Goal: Task Accomplishment & Management: Complete application form

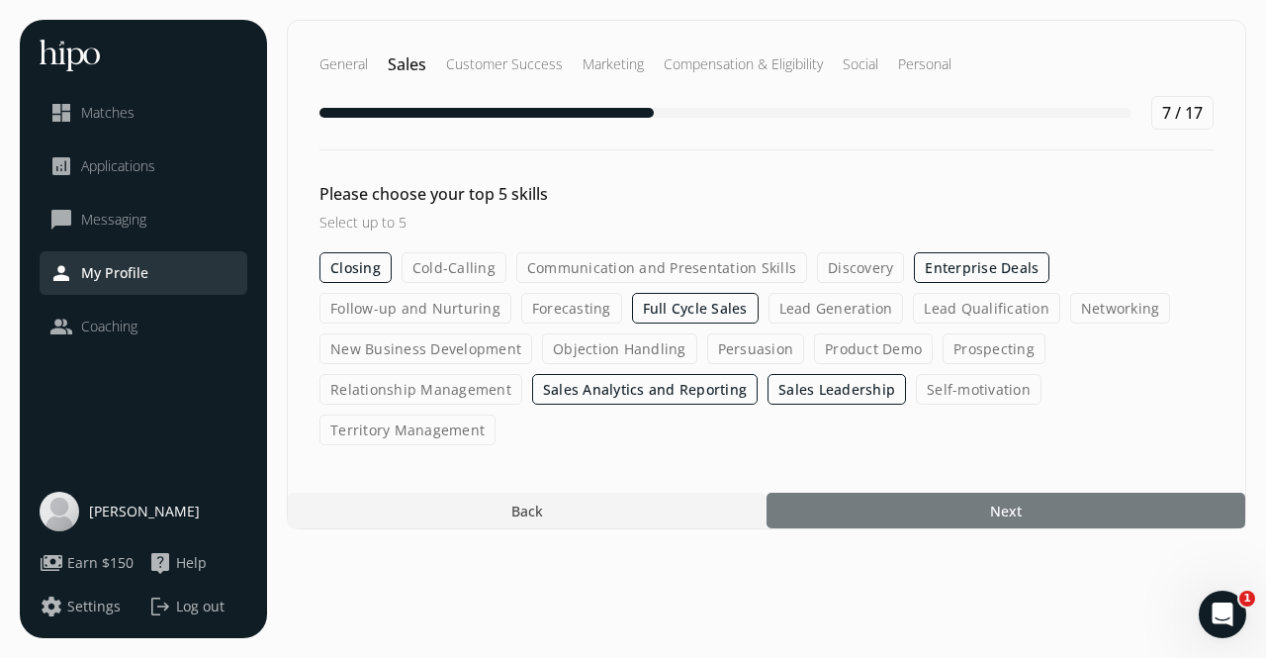
click at [921, 493] on div at bounding box center [1006, 511] width 479 height 36
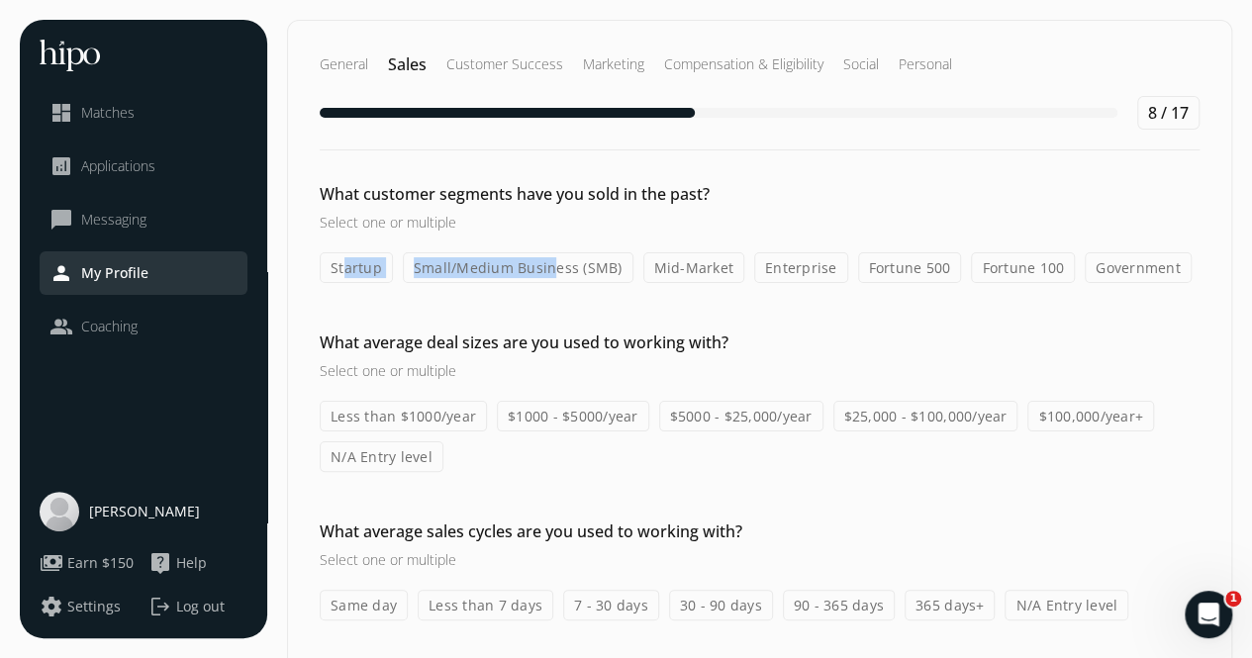
drag, startPoint x: 342, startPoint y: 273, endPoint x: 547, endPoint y: 274, distance: 204.8
click at [547, 274] on div "Startup Small/Medium Business (SMB) Mid-Market Enterprise Fortune 500 Fortune 1…" at bounding box center [760, 267] width 880 height 31
click at [547, 274] on label "Small/Medium Business (SMB)" at bounding box center [518, 267] width 231 height 31
click at [0, 0] on input "Small/Medium Business (SMB)" at bounding box center [0, 0] width 0 height 0
click at [363, 270] on label "Startup" at bounding box center [356, 267] width 73 height 31
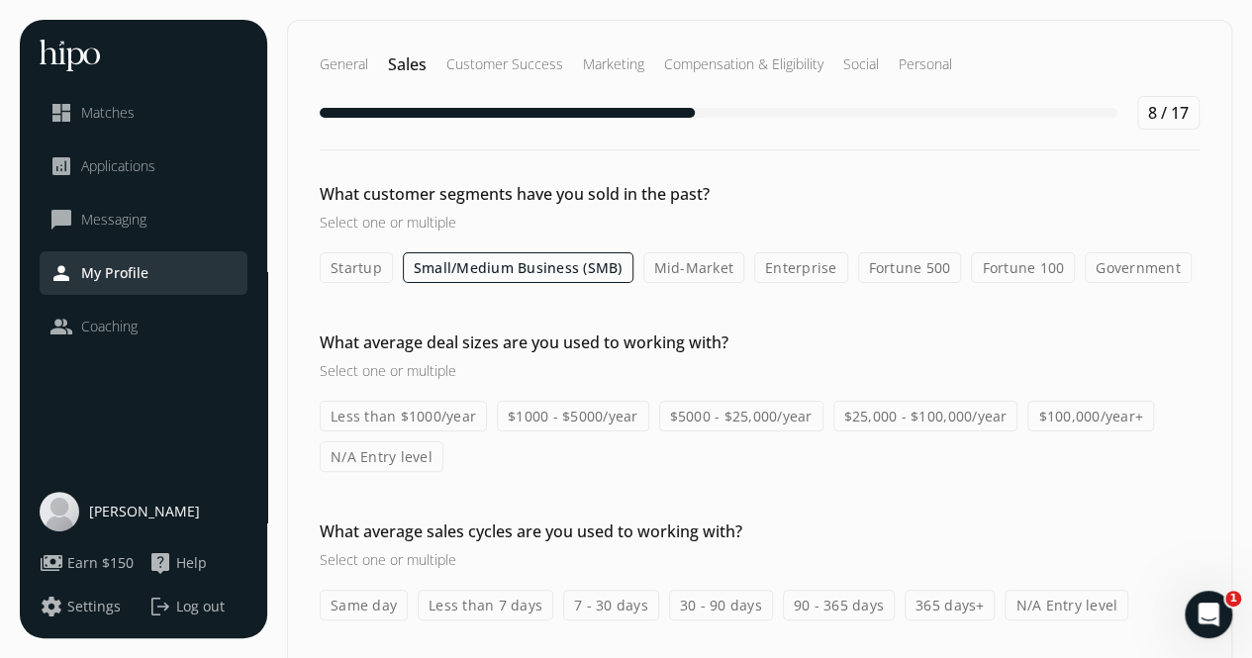
click at [0, 0] on input "Startup" at bounding box center [0, 0] width 0 height 0
click at [677, 269] on label "Mid-Market" at bounding box center [694, 267] width 102 height 31
click at [0, 0] on input "Mid-Market" at bounding box center [0, 0] width 0 height 0
click at [796, 271] on label "Enterprise" at bounding box center [802, 267] width 94 height 31
click at [0, 0] on input "Enterprise" at bounding box center [0, 0] width 0 height 0
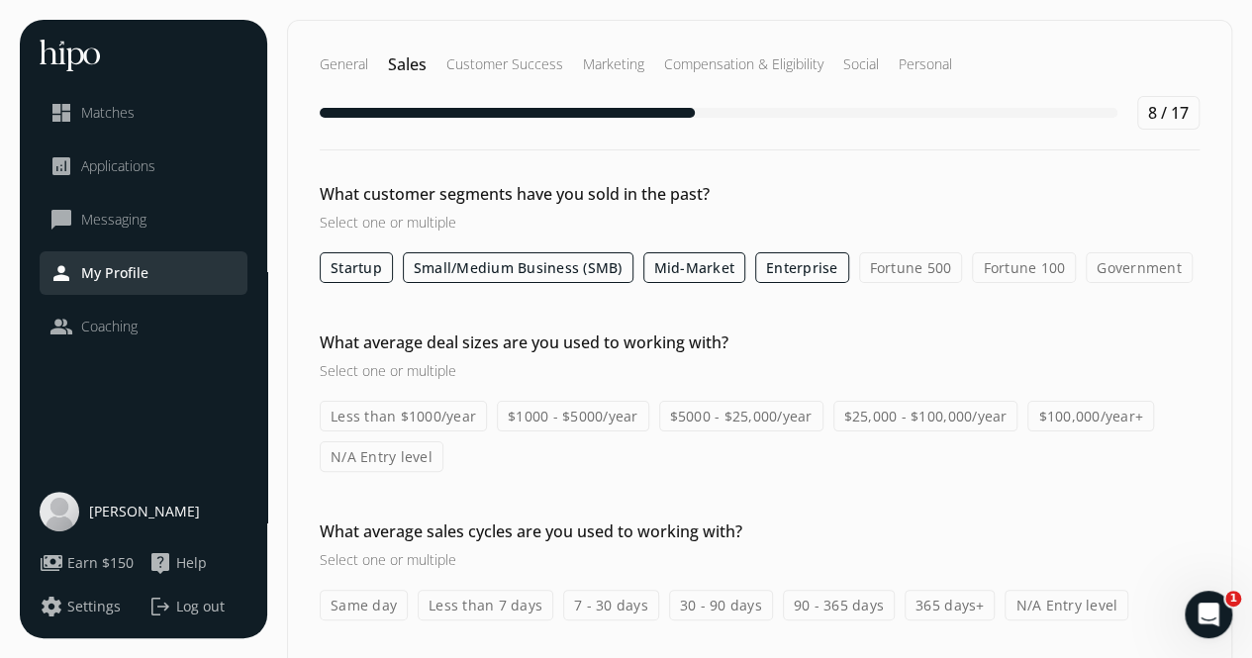
click at [1085, 261] on label "Government" at bounding box center [1138, 267] width 107 height 31
click at [0, 0] on input "Government" at bounding box center [0, 0] width 0 height 0
click at [924, 419] on label "$25,000 - $100,000/year" at bounding box center [925, 416] width 185 height 31
click at [0, 0] on input "$25,000 - $100,000/year" at bounding box center [0, 0] width 0 height 0
click at [1073, 423] on label "$100,000/year+" at bounding box center [1090, 416] width 127 height 31
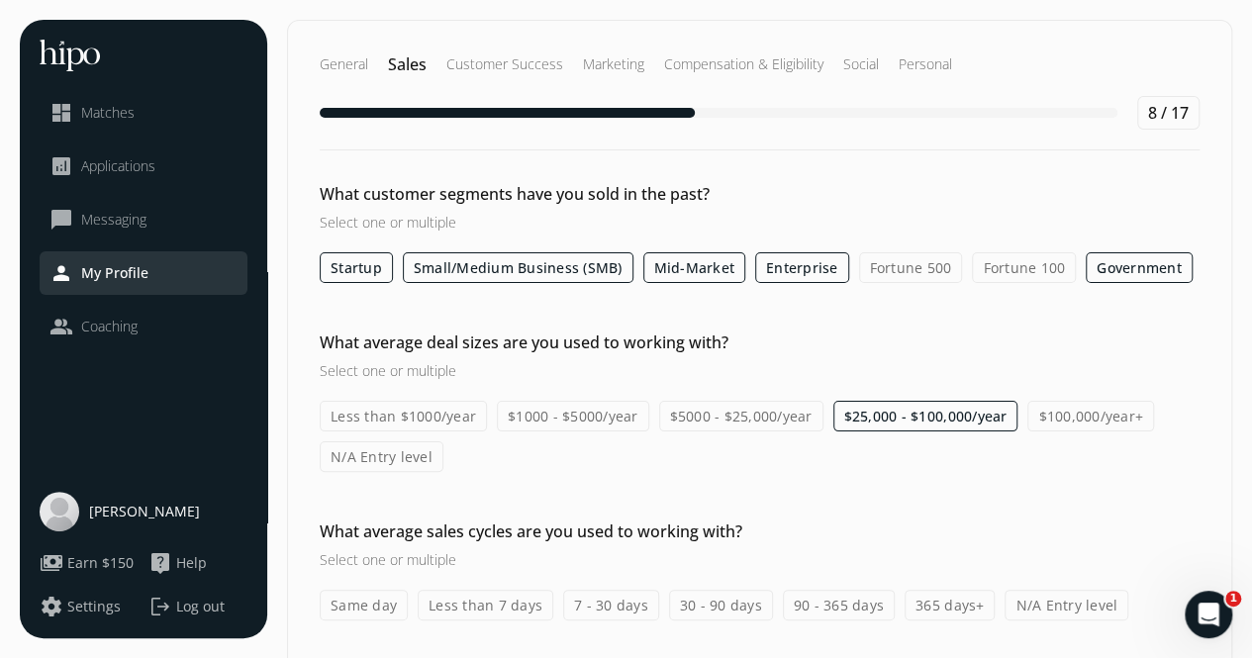
click at [0, 0] on input "$100,000/year+" at bounding box center [0, 0] width 0 height 0
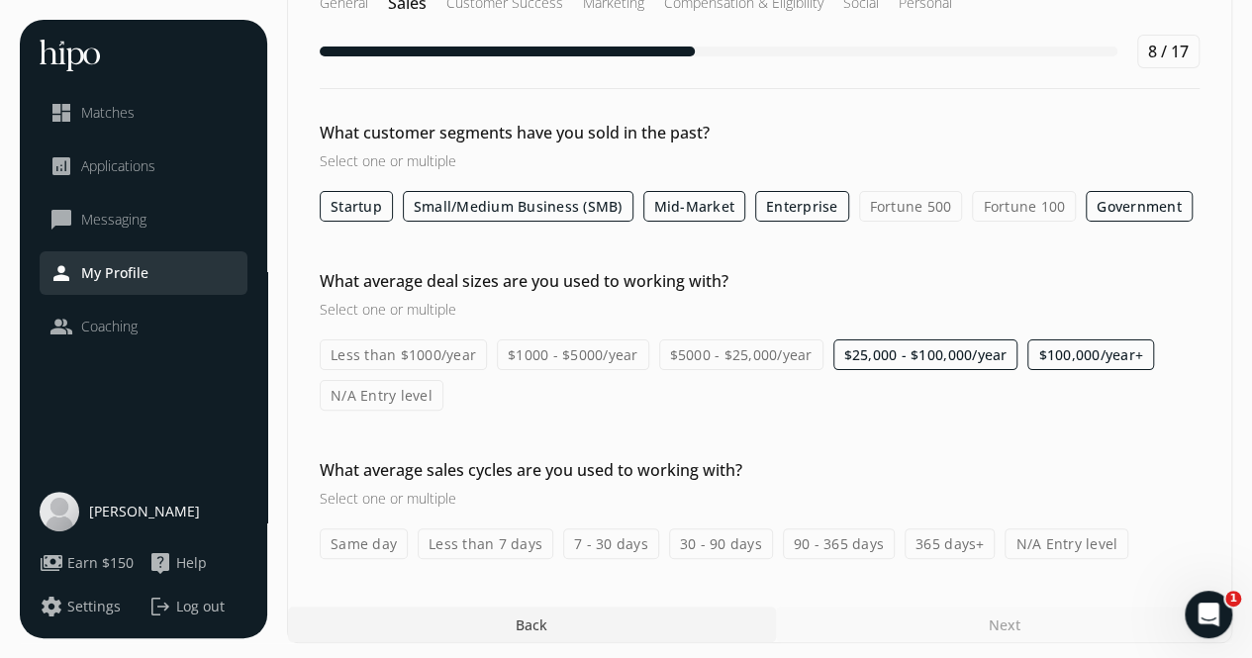
click at [691, 537] on label "30 - 90 days" at bounding box center [721, 543] width 104 height 31
click at [0, 0] on input "30 - 90 days" at bounding box center [0, 0] width 0 height 0
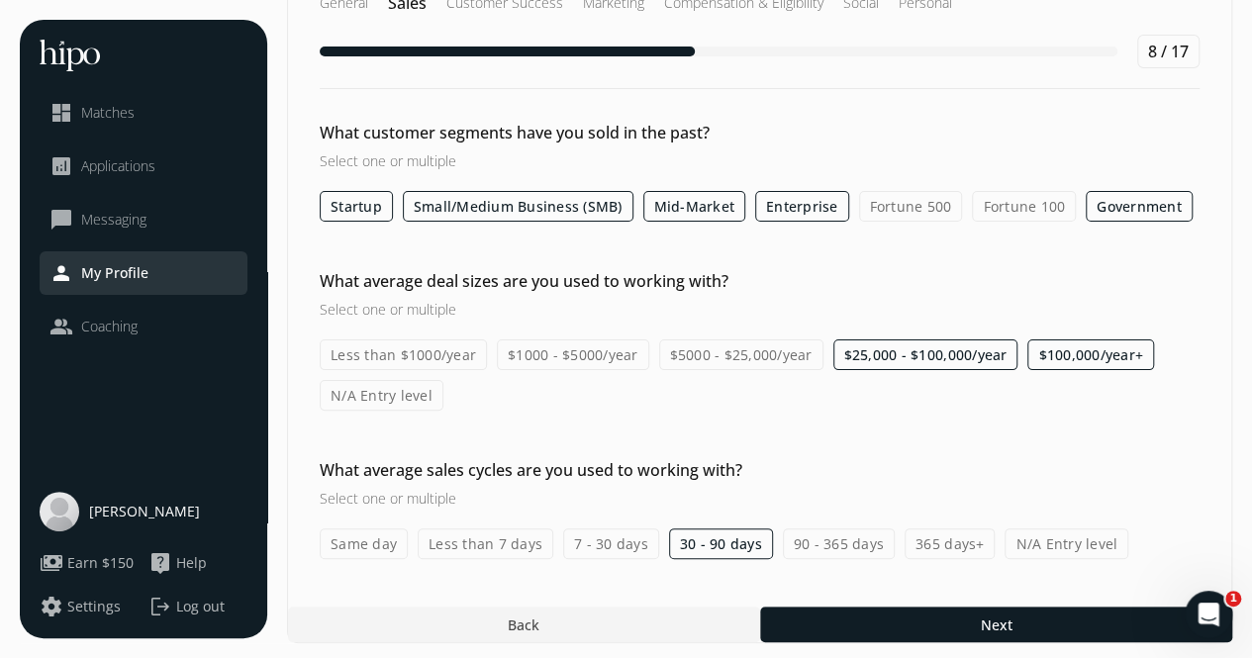
click at [822, 541] on label "90 - 365 days" at bounding box center [839, 543] width 112 height 31
click at [0, 0] on input "90 - 365 days" at bounding box center [0, 0] width 0 height 0
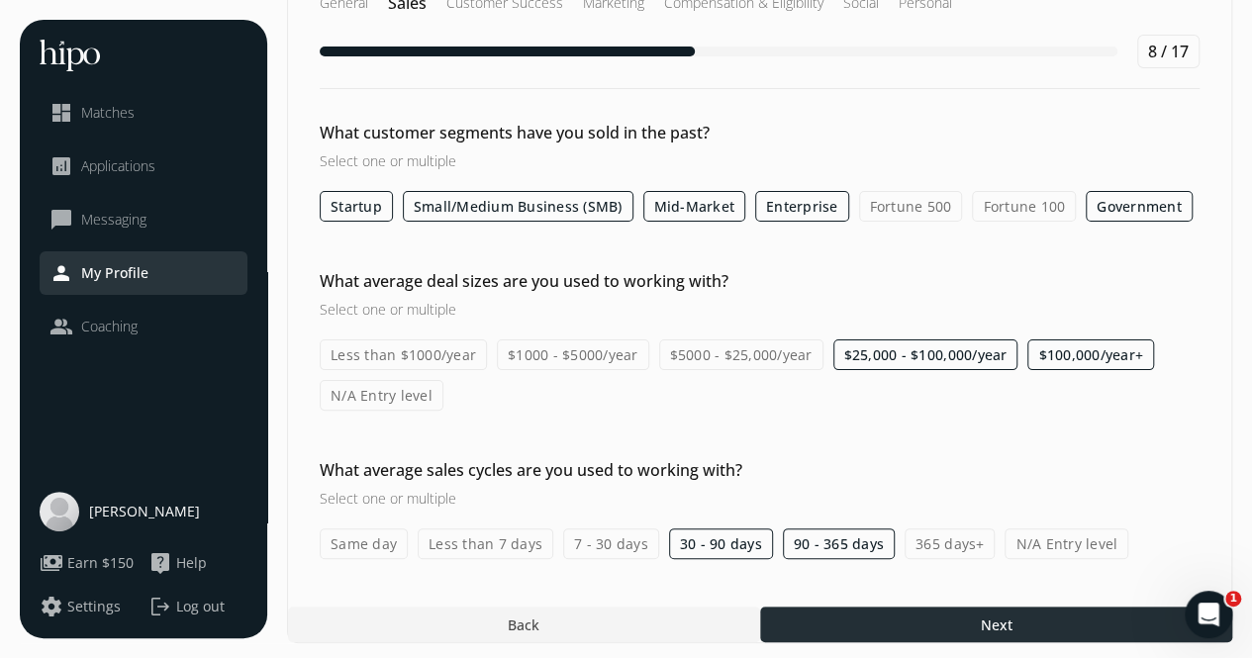
click at [945, 615] on div at bounding box center [996, 625] width 472 height 36
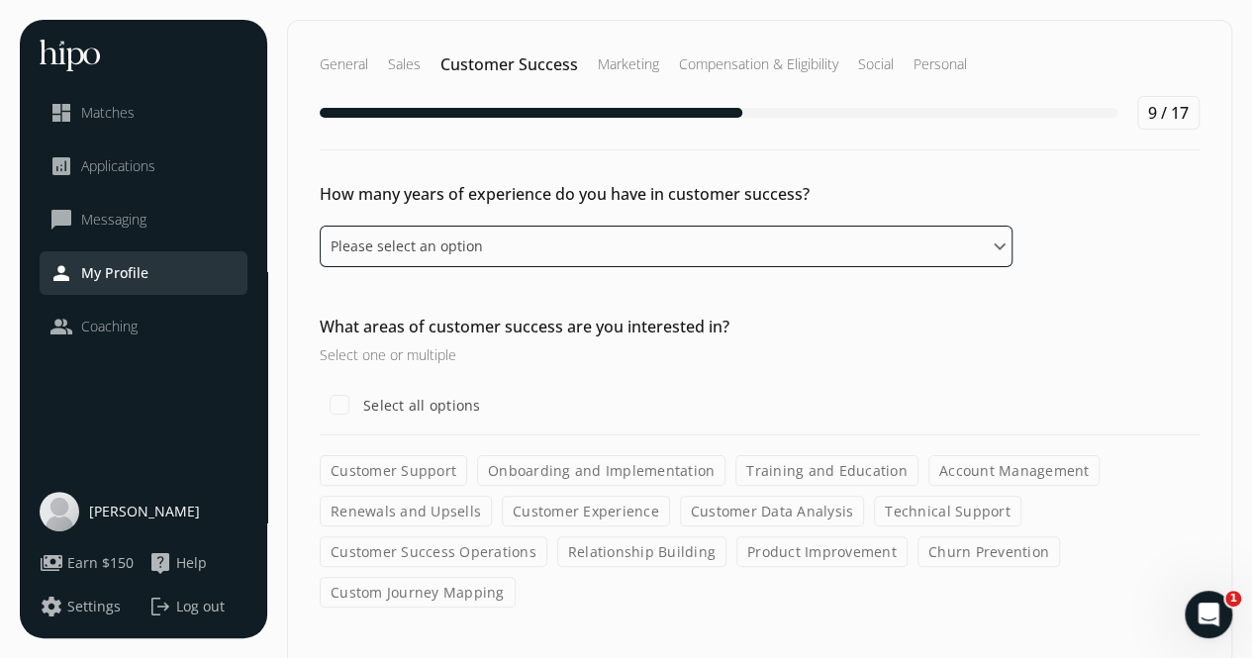
click at [603, 246] on select "Please select an option 0 - 1 years 2 - 3 years 4 - 5 years 6 - 8 years 9+ years" at bounding box center [666, 247] width 693 height 42
select select "zero_one_years"
click at [320, 226] on select "Please select an option 0 - 1 years 2 - 3 years 4 - 5 years 6 - 8 years 9+ years" at bounding box center [666, 247] width 693 height 42
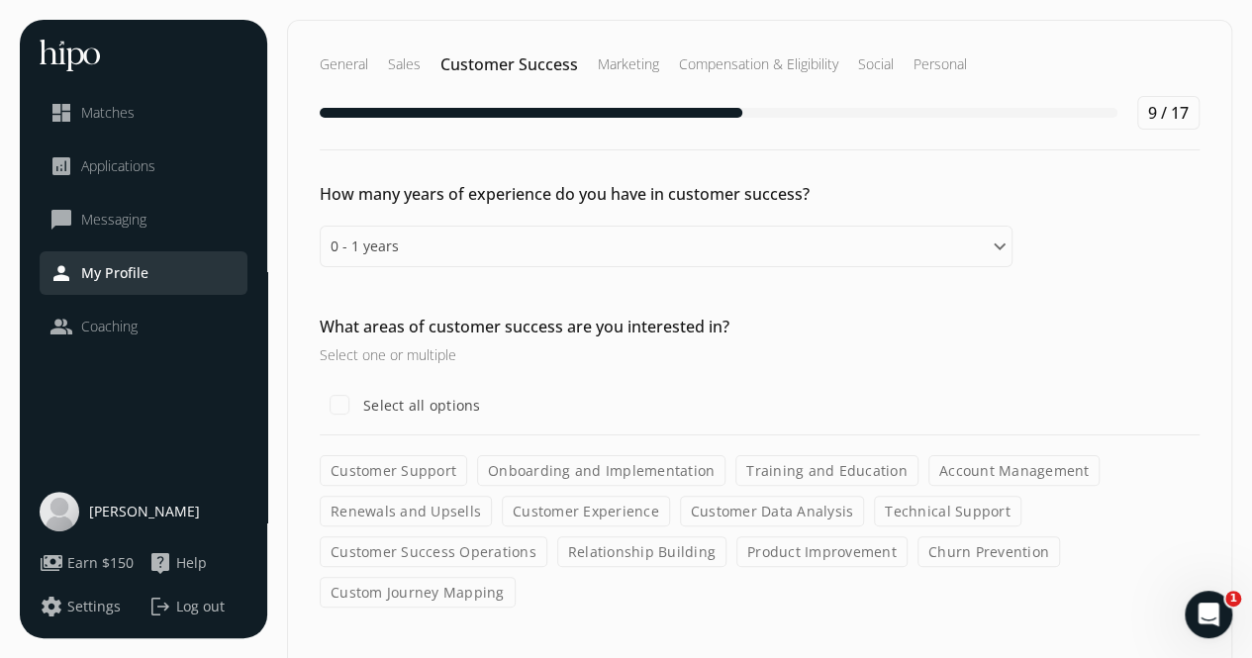
click at [976, 471] on label "Account Management" at bounding box center [1014, 470] width 172 height 31
click at [0, 0] on input "Account Management" at bounding box center [0, 0] width 0 height 0
click at [390, 509] on label "Renewals and Upsells" at bounding box center [406, 511] width 172 height 31
click at [0, 0] on input "Renewals and Upsells" at bounding box center [0, 0] width 0 height 0
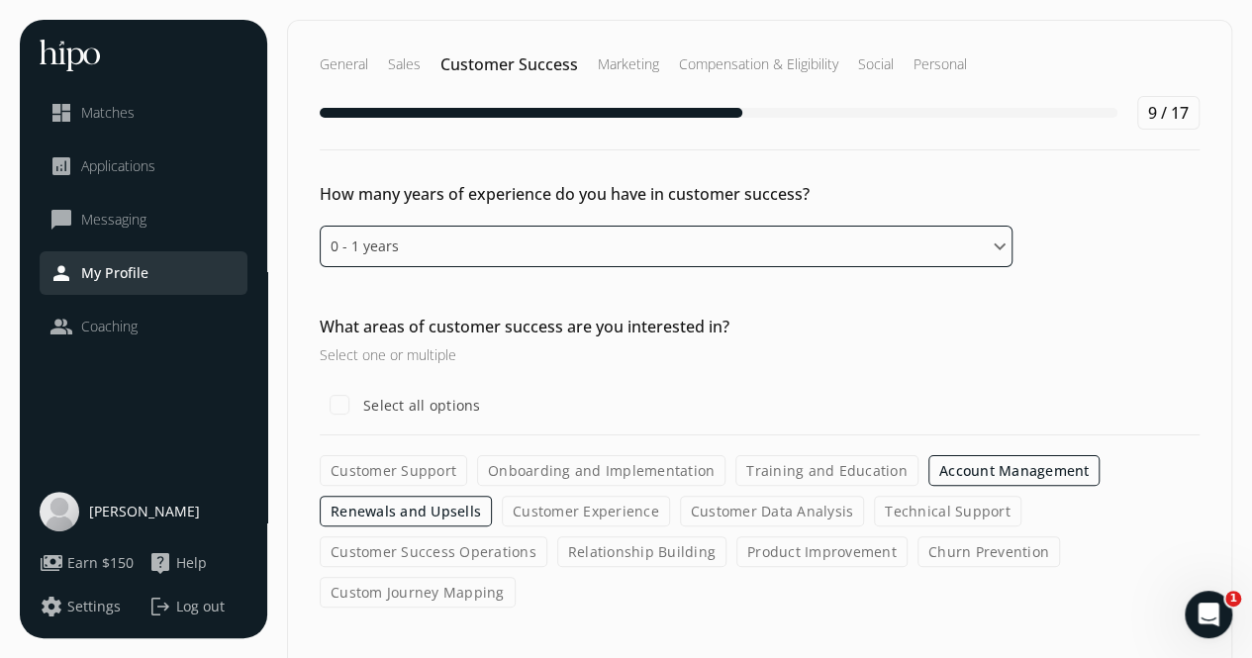
click at [475, 245] on select "Please select an option 0 - 1 years 2 - 3 years 4 - 5 years 6 - 8 years 9+ years" at bounding box center [666, 247] width 693 height 42
click at [320, 226] on select "Please select an option 0 - 1 years 2 - 3 years 4 - 5 years 6 - 8 years 9+ years" at bounding box center [666, 247] width 693 height 42
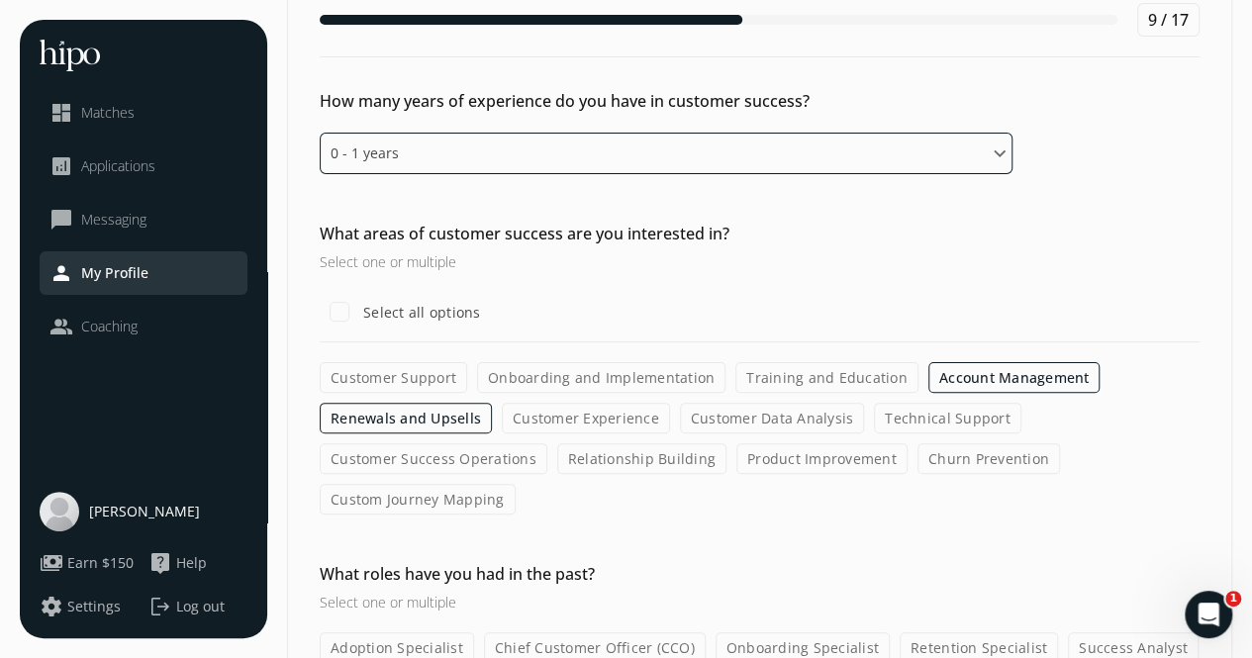
scroll to position [94, 0]
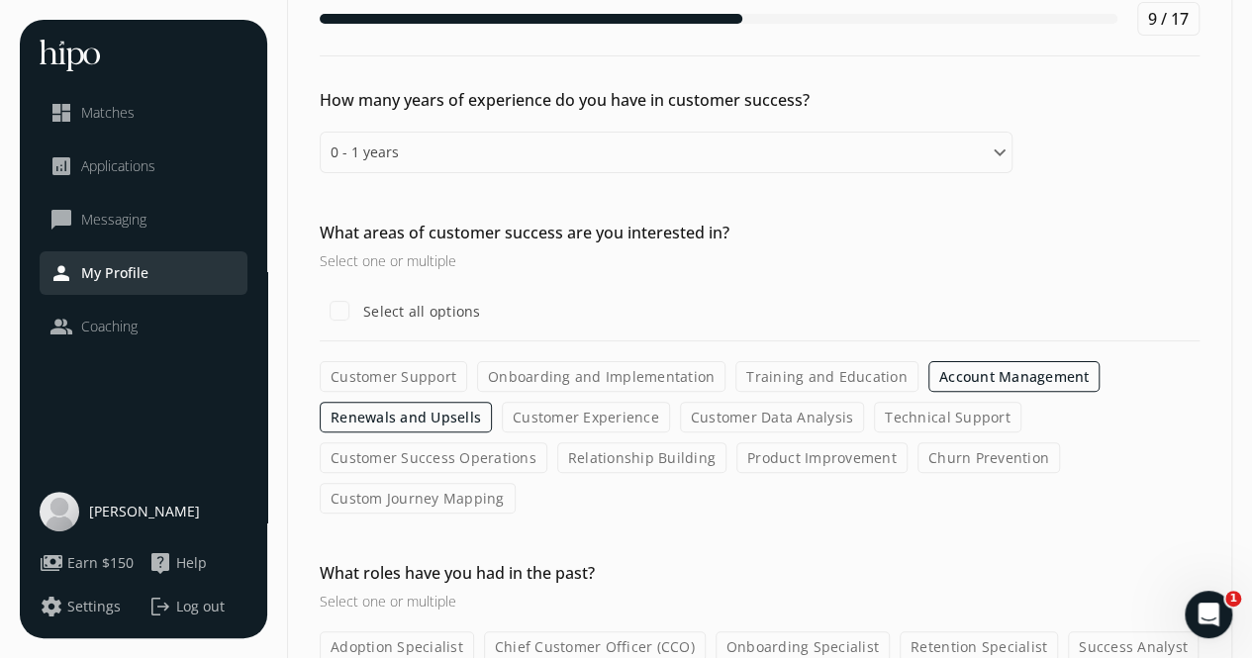
click at [770, 375] on label "Training and Education" at bounding box center [826, 376] width 183 height 31
click at [0, 0] on input "Training and Education" at bounding box center [0, 0] width 0 height 0
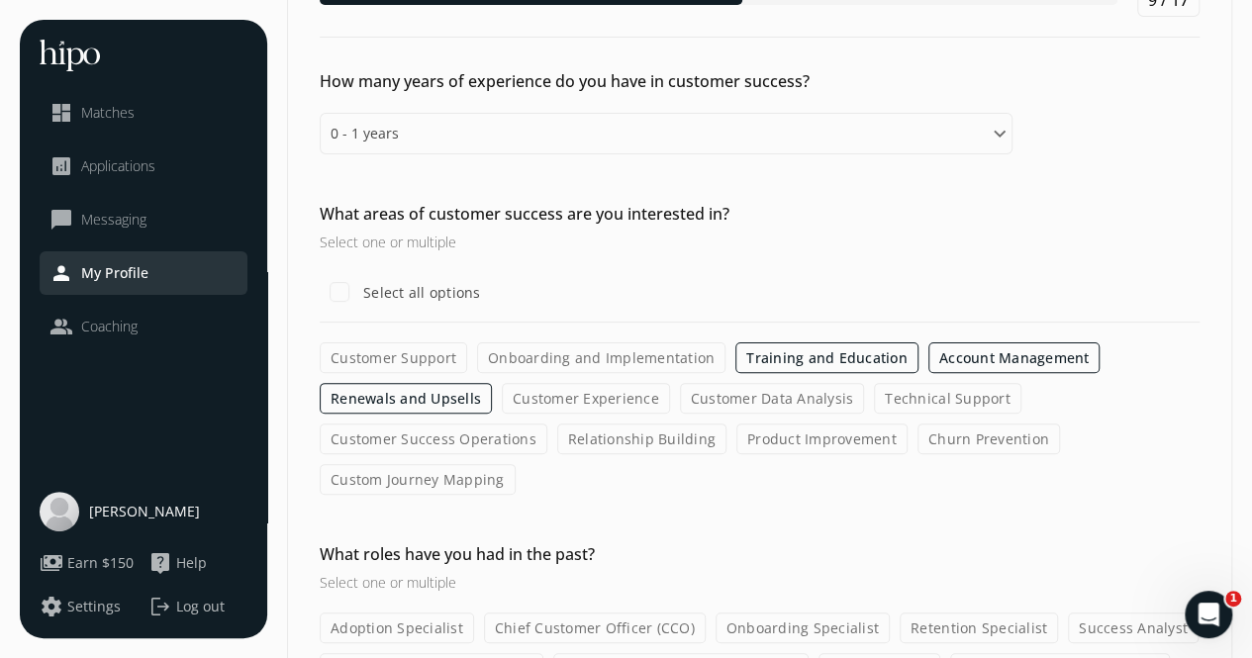
scroll to position [114, 0]
click at [843, 351] on label "Training and Education" at bounding box center [826, 356] width 183 height 31
click at [0, 0] on input "Training and Education" at bounding box center [0, 0] width 0 height 0
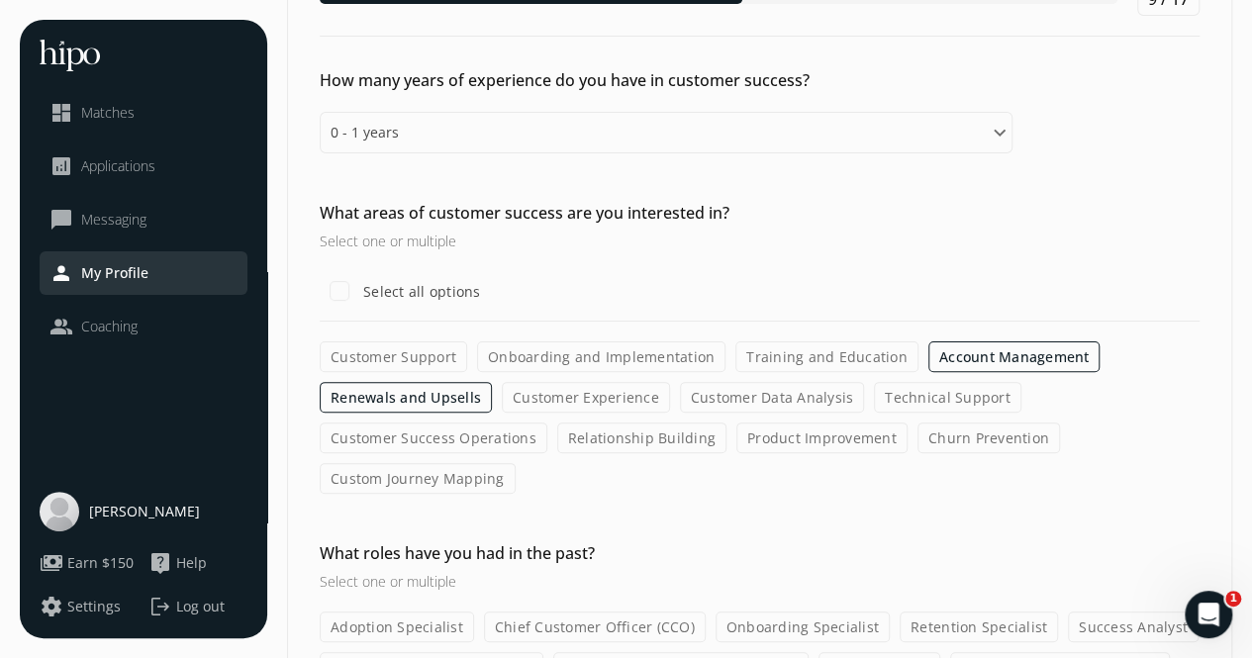
click at [733, 405] on label "Customer Data Analysis" at bounding box center [772, 397] width 185 height 31
click at [0, 0] on input "Customer Data Analysis" at bounding box center [0, 0] width 0 height 0
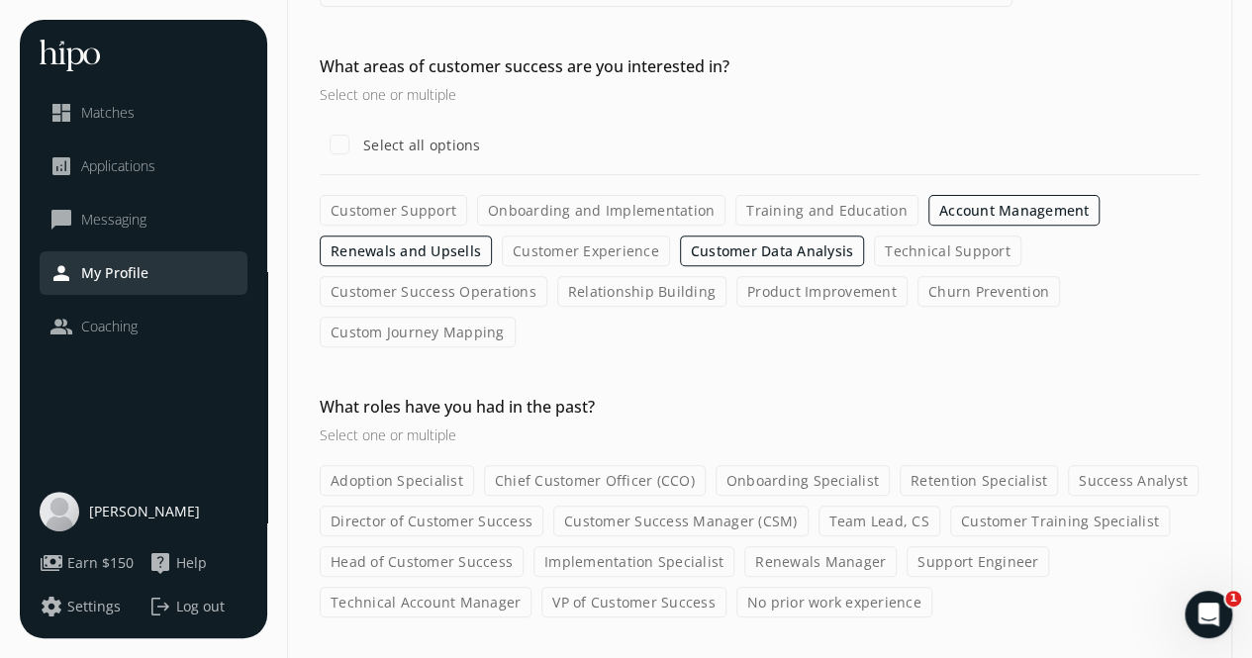
scroll to position [316, 0]
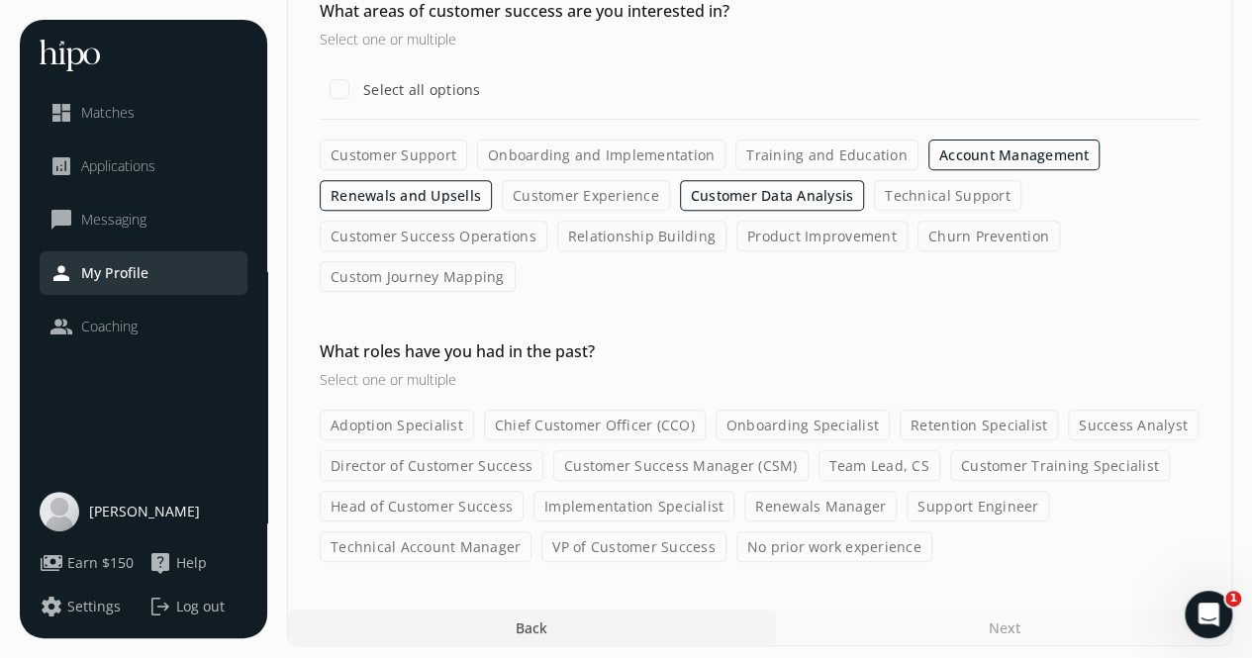
click at [822, 540] on label "No prior work experience" at bounding box center [834, 546] width 196 height 31
click at [0, 0] on input "No prior work experience" at bounding box center [0, 0] width 0 height 0
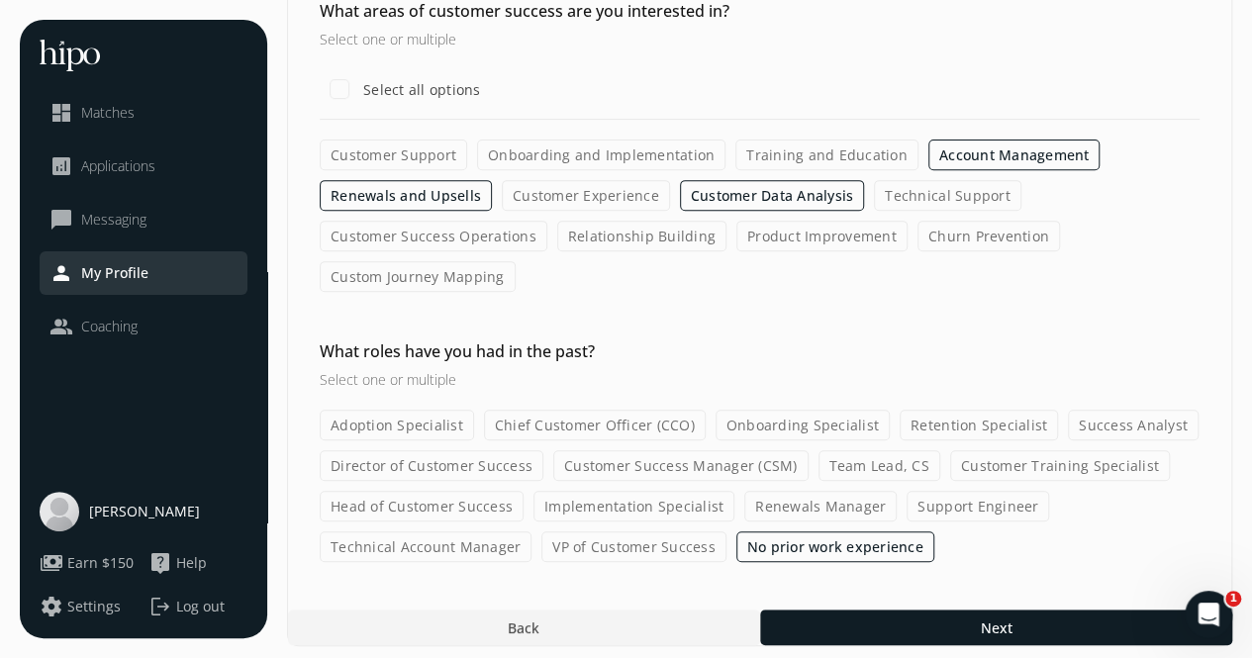
click at [408, 548] on label "Technical Account Manager" at bounding box center [426, 546] width 212 height 31
click at [0, 0] on input "Technical Account Manager" at bounding box center [0, 0] width 0 height 0
click at [466, 541] on label "Technical Account Manager" at bounding box center [426, 546] width 212 height 31
click at [0, 0] on input "Technical Account Manager" at bounding box center [0, 0] width 0 height 0
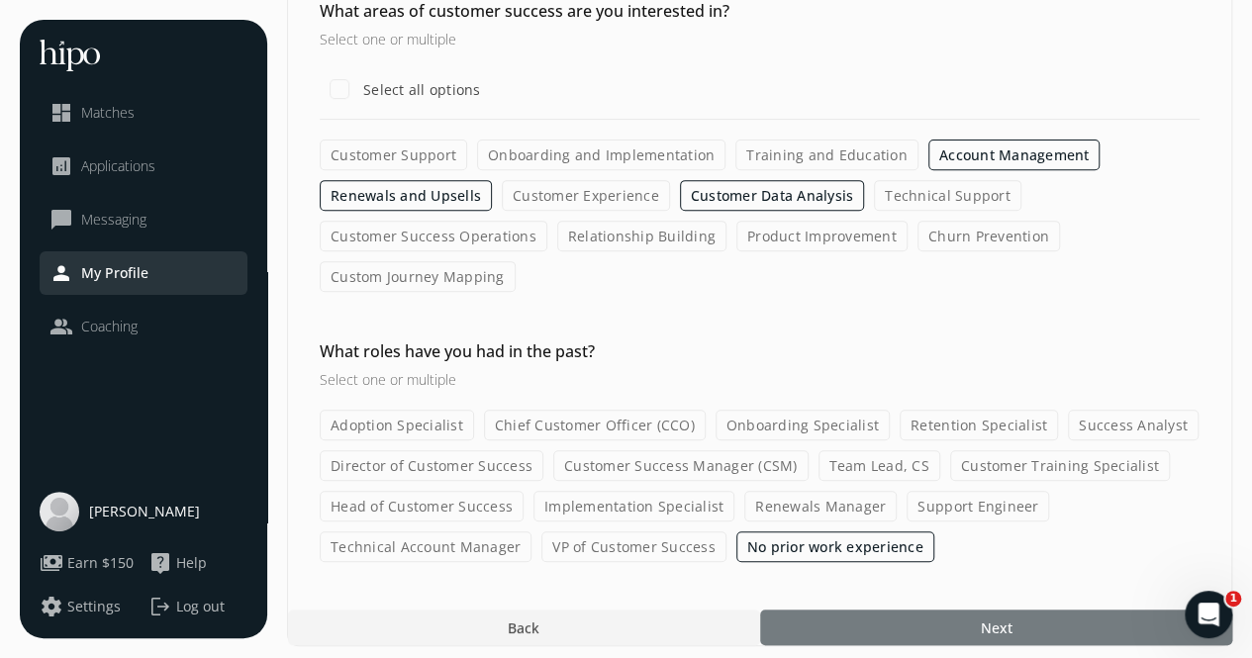
click at [911, 619] on div at bounding box center [996, 627] width 472 height 36
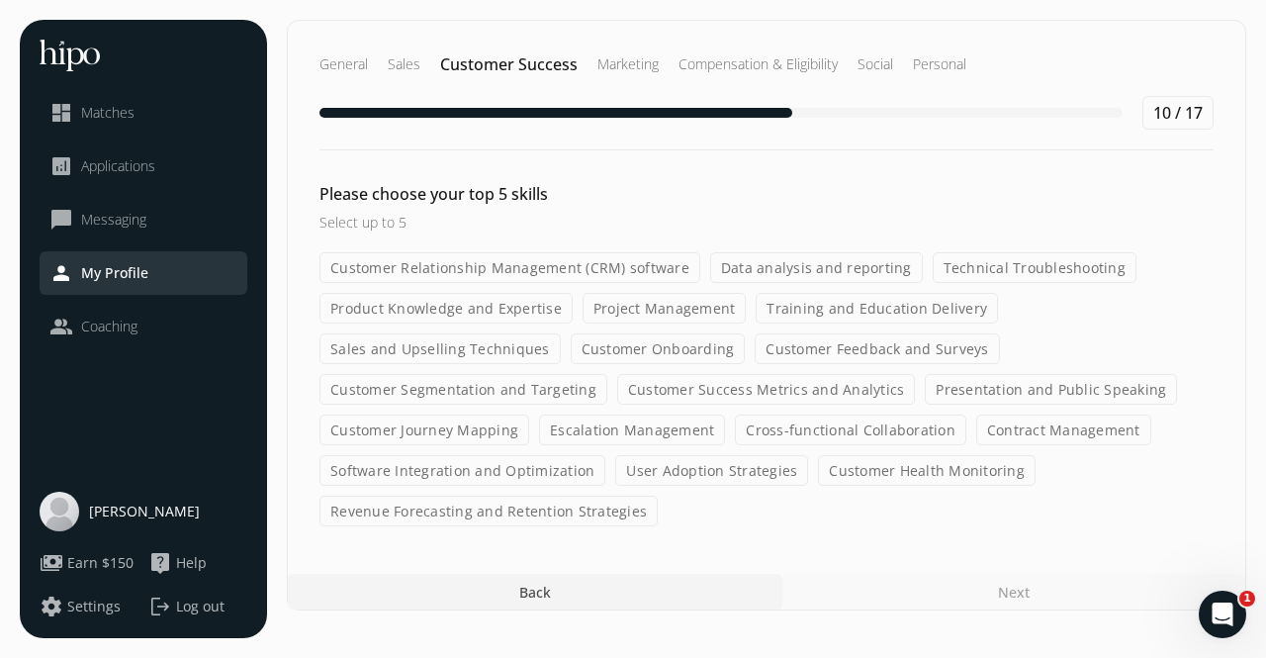
click at [487, 341] on label "Sales and Upselling Techniques" at bounding box center [440, 348] width 241 height 31
click at [0, 0] on input "Sales and Upselling Techniques" at bounding box center [0, 0] width 0 height 0
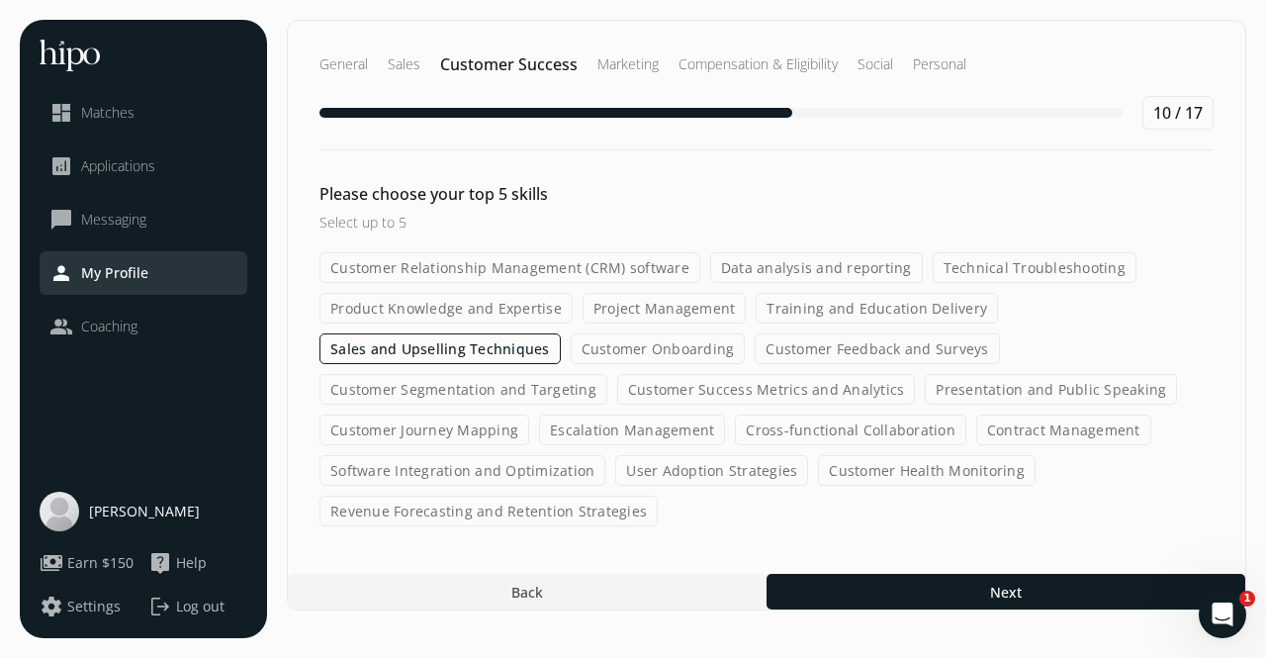
click at [520, 387] on label "Customer Segmentation and Targeting" at bounding box center [464, 389] width 288 height 31
click at [0, 0] on input "Customer Segmentation and Targeting" at bounding box center [0, 0] width 0 height 0
click at [773, 390] on label "Customer Success Metrics and Analytics" at bounding box center [766, 389] width 299 height 31
click at [0, 0] on input "Customer Success Metrics and Analytics" at bounding box center [0, 0] width 0 height 0
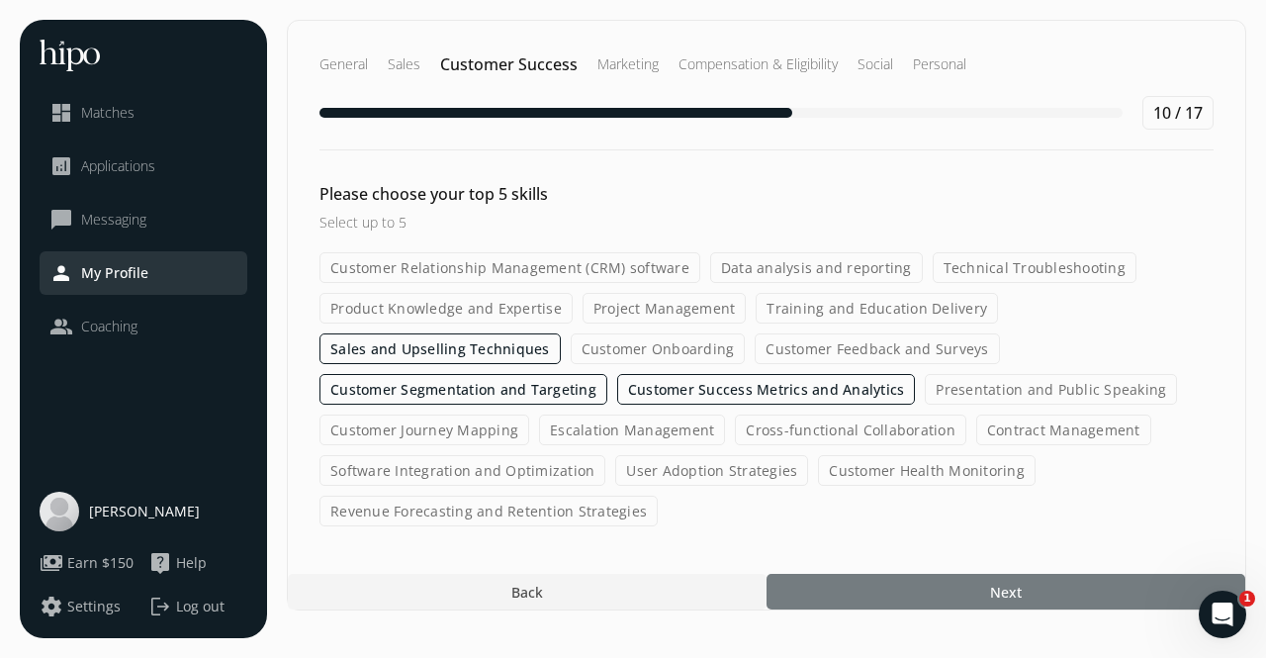
click at [868, 577] on div at bounding box center [1006, 592] width 479 height 36
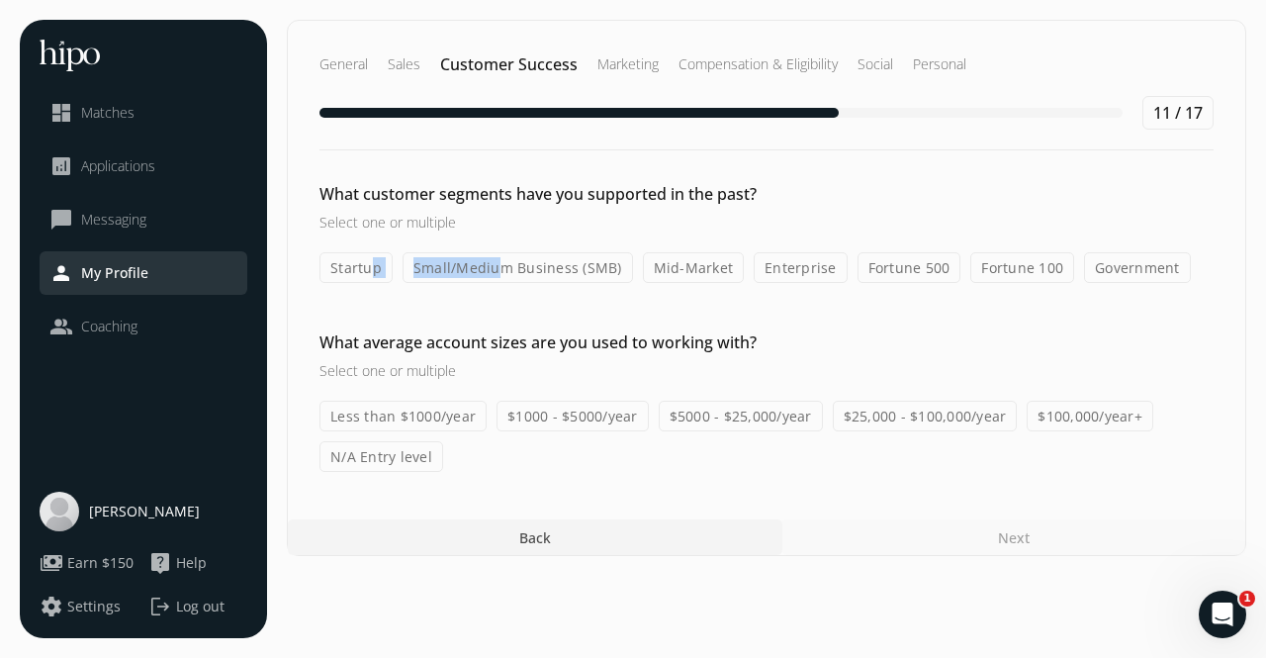
drag, startPoint x: 370, startPoint y: 273, endPoint x: 495, endPoint y: 277, distance: 124.7
click at [495, 277] on div "Startup Small/Medium Business (SMB) Mid-Market Enterprise Fortune 500 Fortune 1…" at bounding box center [767, 267] width 894 height 31
click at [495, 277] on label "Small/Medium Business (SMB)" at bounding box center [518, 267] width 231 height 31
click at [0, 0] on input "Small/Medium Business (SMB)" at bounding box center [0, 0] width 0 height 0
drag, startPoint x: 353, startPoint y: 281, endPoint x: 358, endPoint y: 260, distance: 21.4
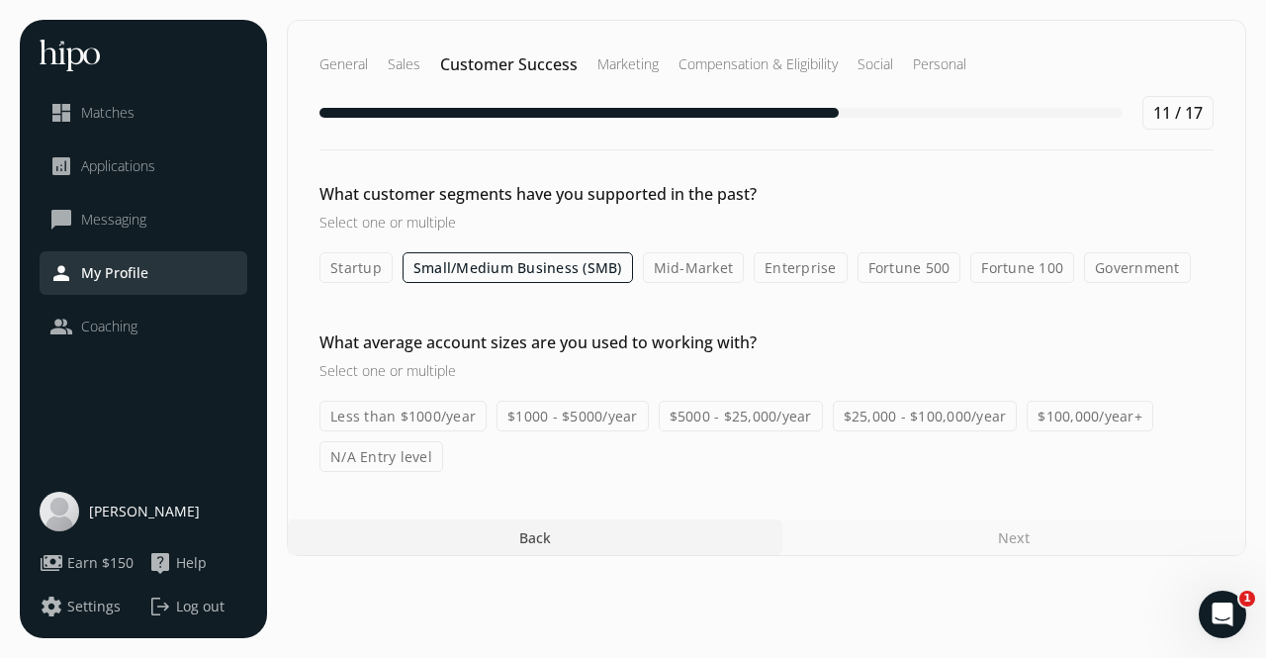
click at [358, 260] on div "What customer segments have you supported in the past? Select one or multiple S…" at bounding box center [767, 327] width 958 height 290
click at [358, 260] on label "Startup" at bounding box center [356, 267] width 73 height 31
click at [0, 0] on input "Startup" at bounding box center [0, 0] width 0 height 0
click at [686, 267] on label "Mid-Market" at bounding box center [694, 267] width 102 height 31
click at [0, 0] on input "Mid-Market" at bounding box center [0, 0] width 0 height 0
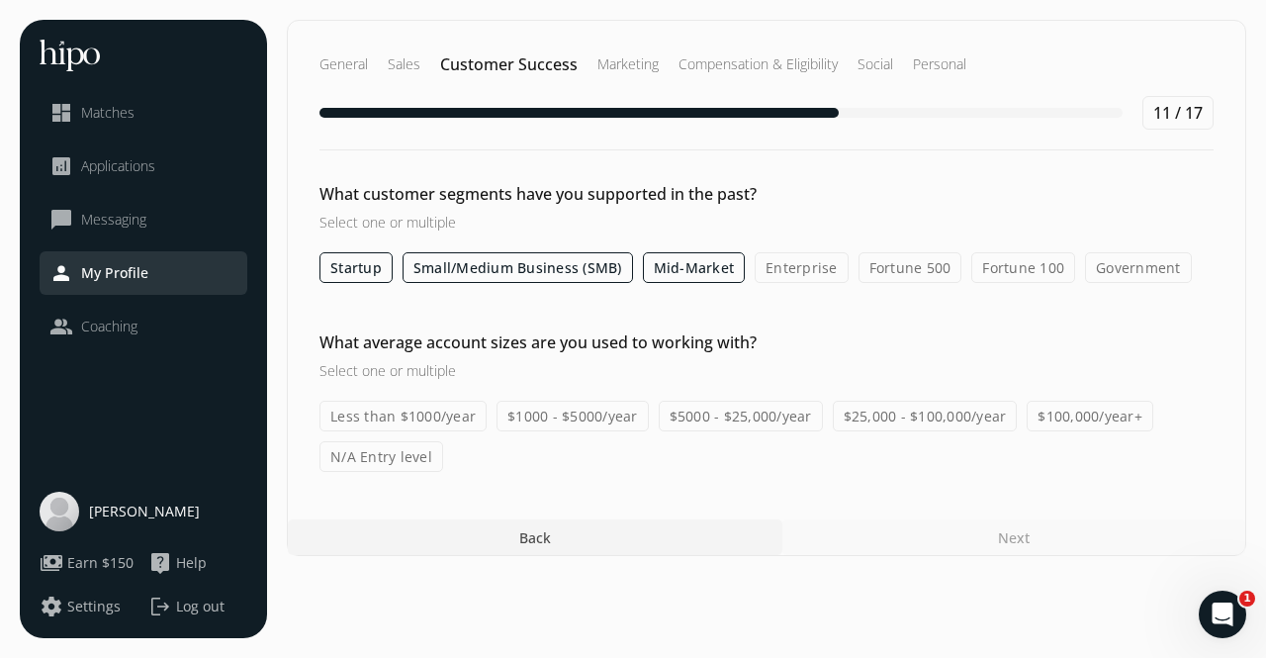
click at [781, 274] on label "Enterprise" at bounding box center [802, 267] width 94 height 31
click at [0, 0] on input "Enterprise" at bounding box center [0, 0] width 0 height 0
click at [874, 414] on label "$25,000 - $100,000/year" at bounding box center [925, 416] width 185 height 31
click at [0, 0] on input "$25,000 - $100,000/year" at bounding box center [0, 0] width 0 height 0
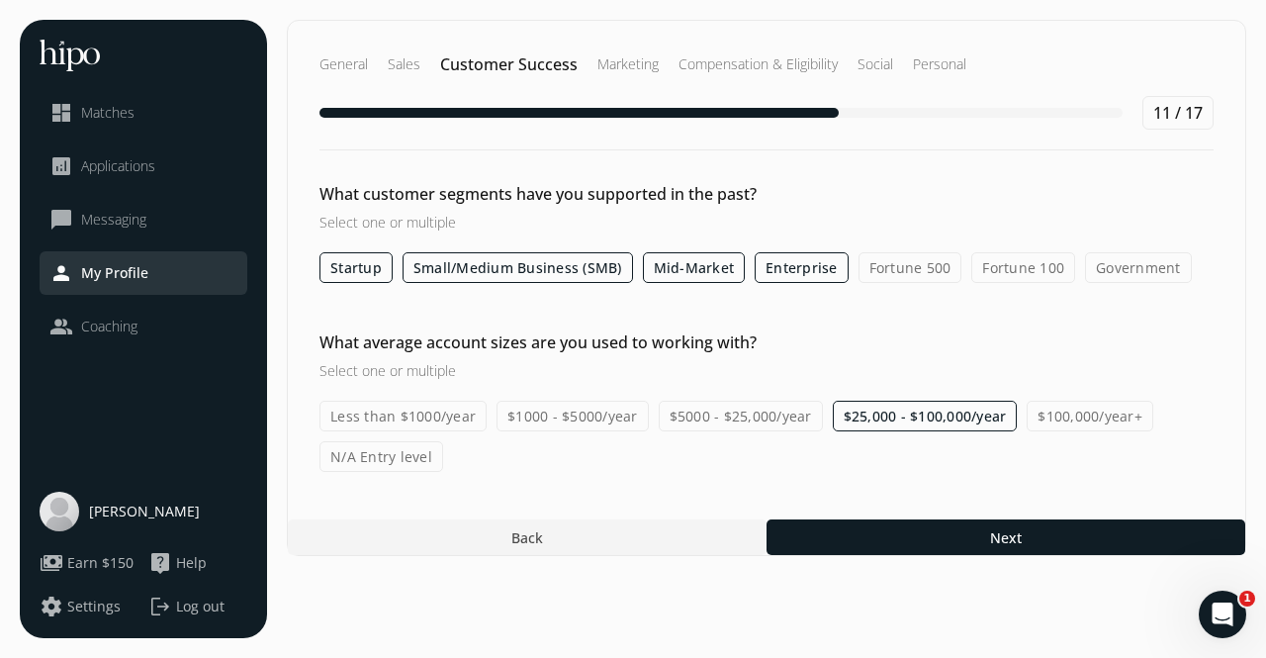
click at [1030, 410] on label "$100,000/year+" at bounding box center [1090, 416] width 127 height 31
click at [0, 0] on input "$100,000/year+" at bounding box center [0, 0] width 0 height 0
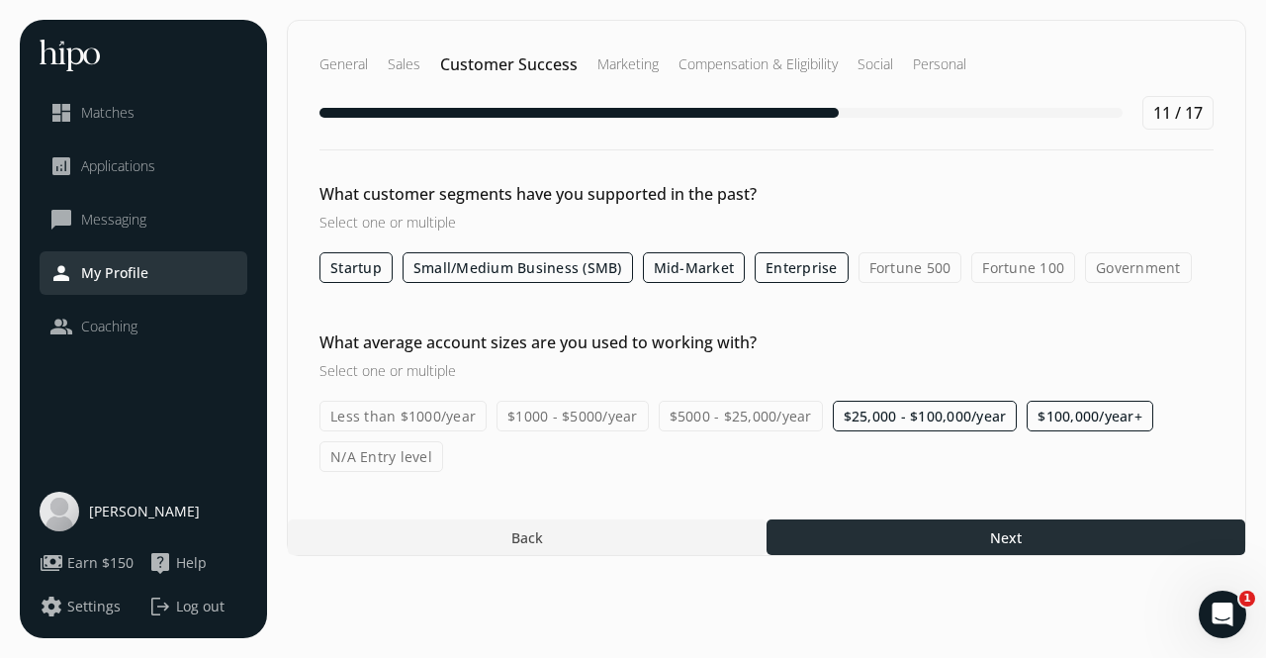
click at [820, 527] on div at bounding box center [1006, 537] width 479 height 36
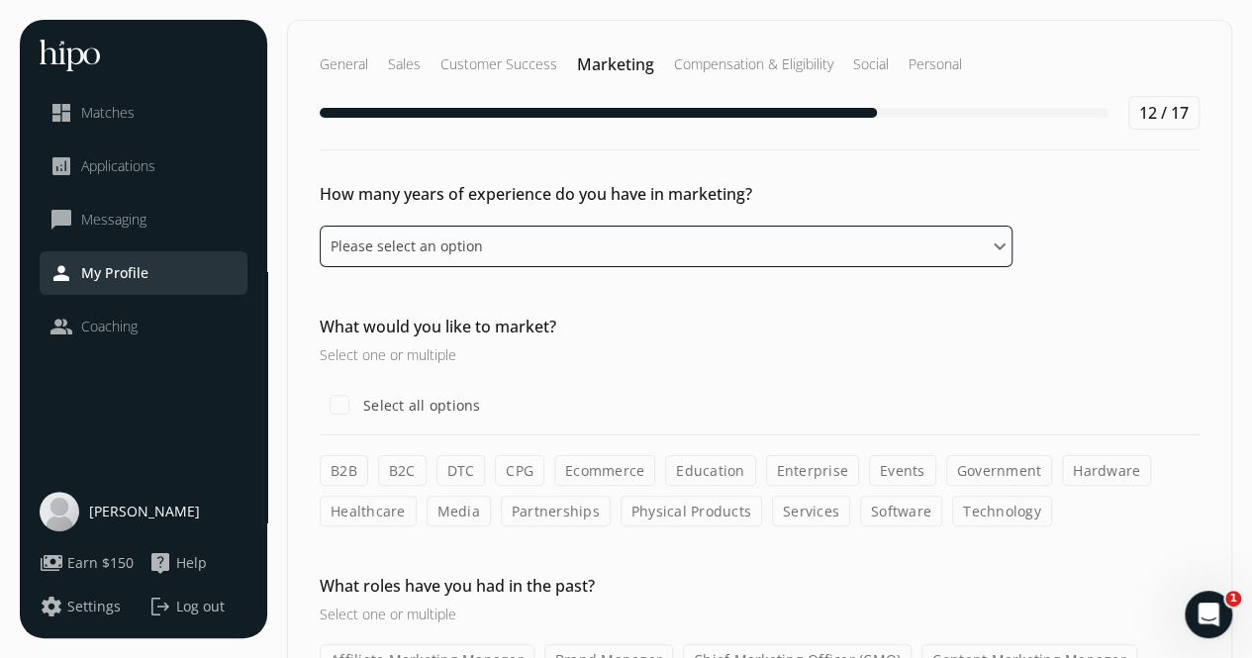
click at [884, 249] on select "Please select an option 0 - 1 years 2 - 3 years 4 - 5 years 6 - 8 years 9+ years" at bounding box center [666, 247] width 693 height 42
select select "four_five_years"
click at [320, 226] on select "Please select an option 0 - 1 years 2 - 3 years 4 - 5 years 6 - 8 years 9+ years" at bounding box center [666, 247] width 693 height 42
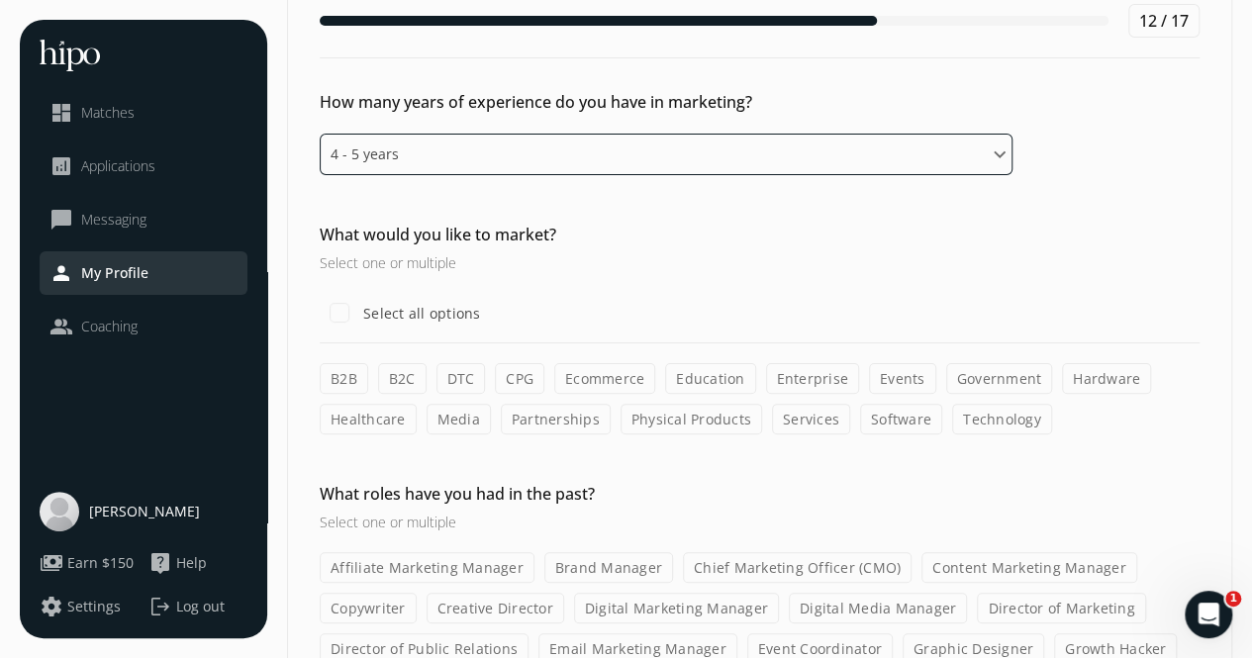
scroll to position [94, 0]
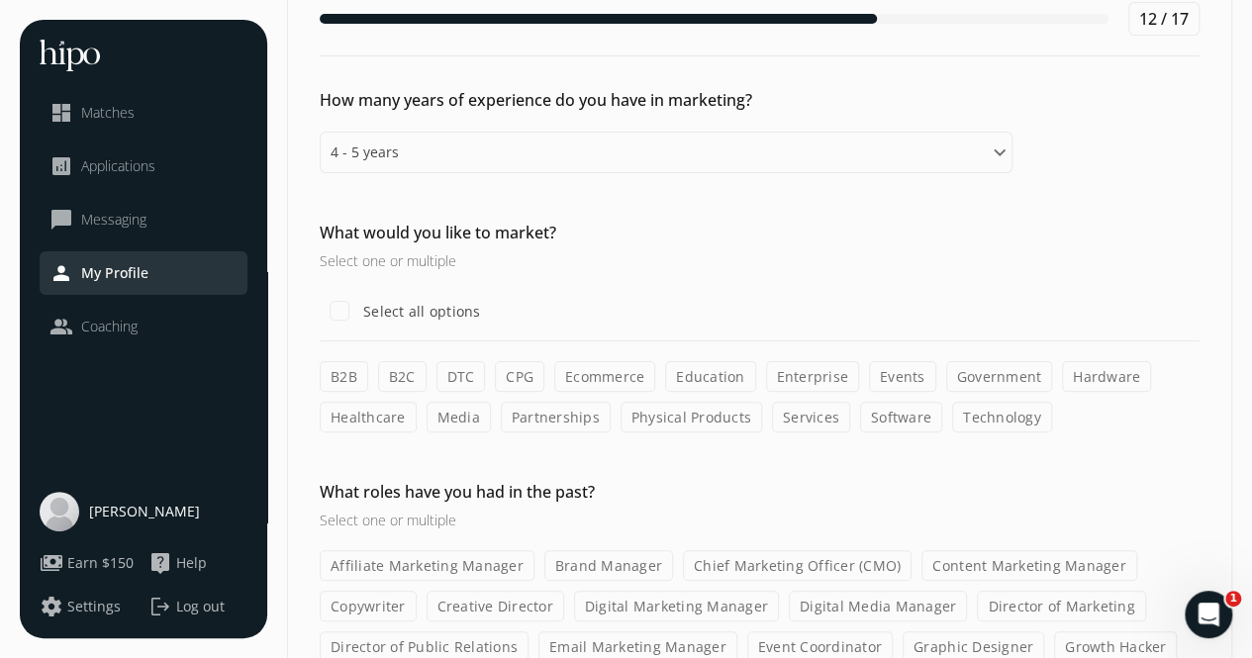
click at [342, 373] on label "B2B" at bounding box center [344, 376] width 48 height 31
click at [0, 0] on input "B2B" at bounding box center [0, 0] width 0 height 0
click at [358, 415] on label "Healthcare" at bounding box center [368, 417] width 97 height 31
click at [0, 0] on input "Healthcare" at bounding box center [0, 0] width 0 height 0
click at [979, 413] on label "Technology" at bounding box center [1002, 417] width 100 height 31
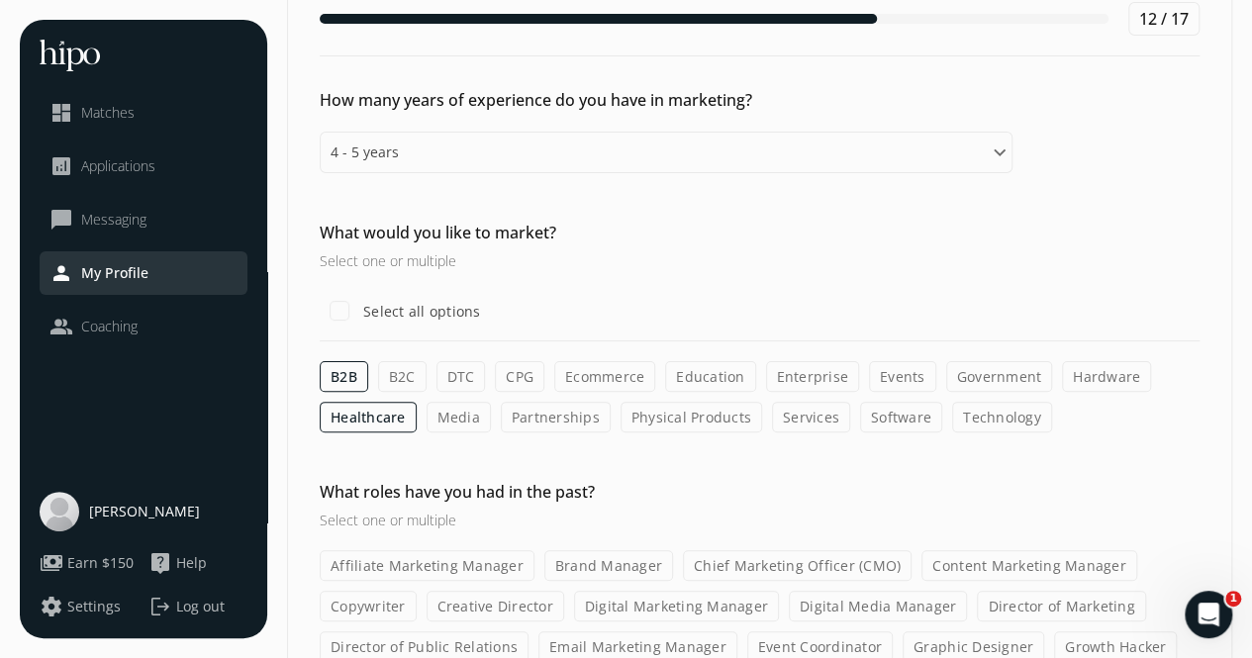
click at [0, 0] on input "Technology" at bounding box center [0, 0] width 0 height 0
click at [790, 365] on label "Enterprise" at bounding box center [813, 376] width 94 height 31
click at [0, 0] on input "Enterprise" at bounding box center [0, 0] width 0 height 0
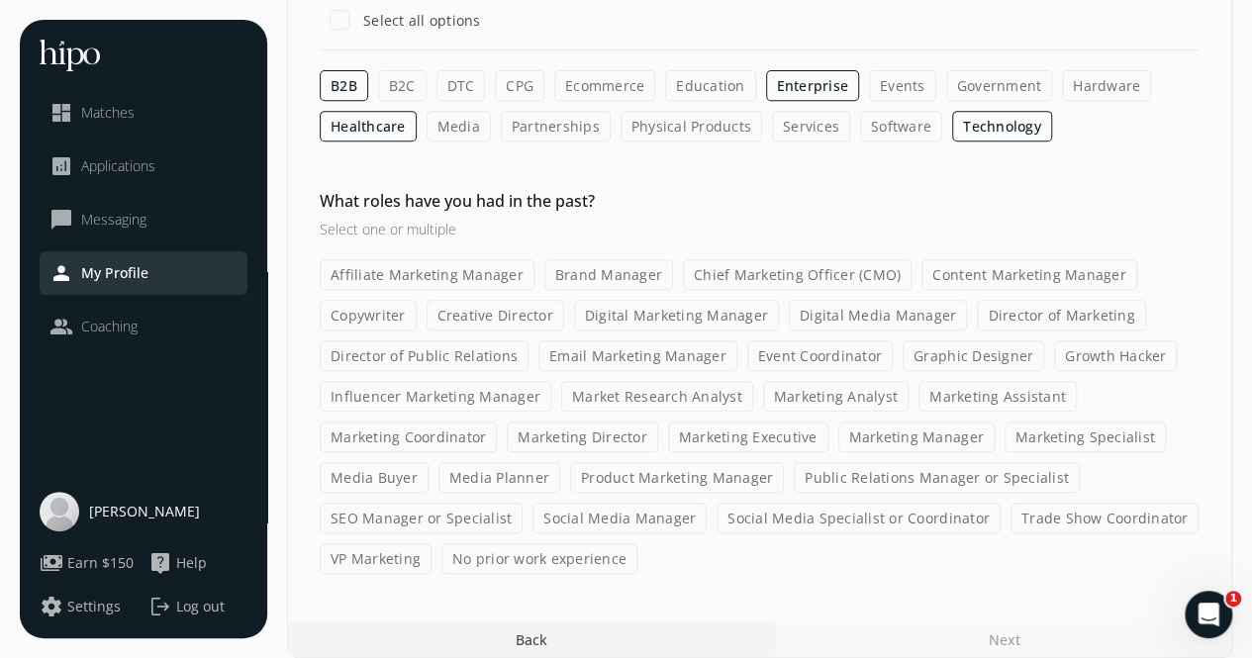
scroll to position [384, 0]
click at [779, 429] on label "Marketing Executive" at bounding box center [748, 437] width 160 height 31
click at [0, 0] on input "Marketing Executive" at bounding box center [0, 0] width 0 height 0
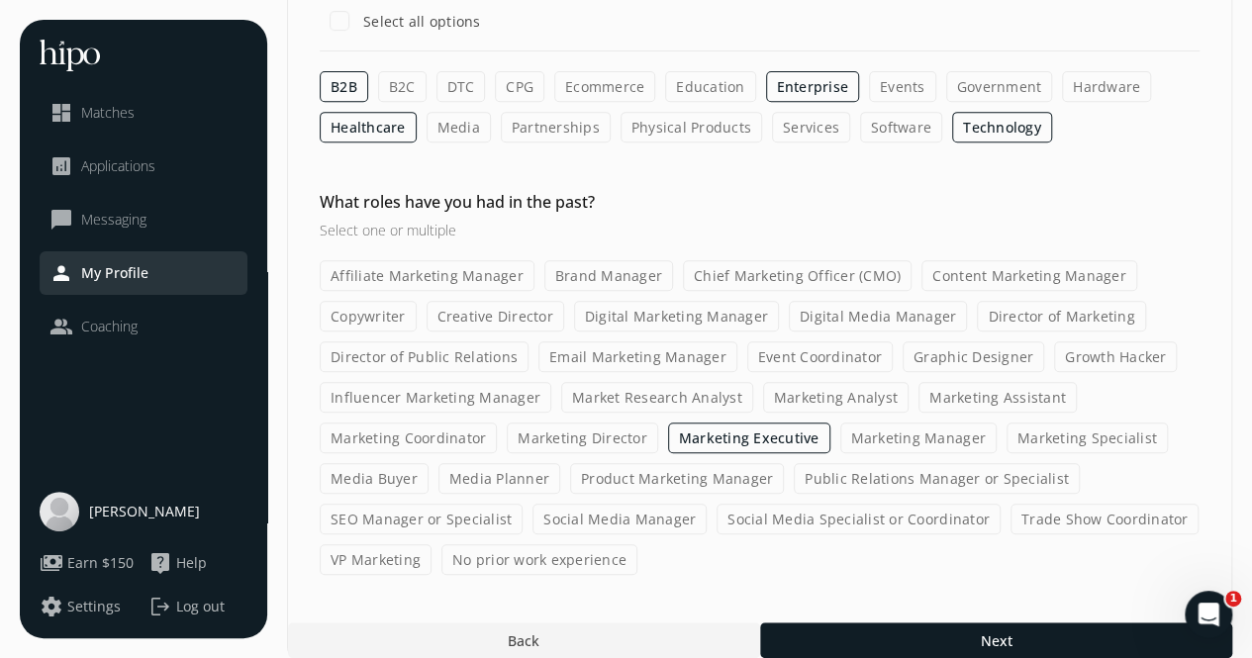
click at [1053, 439] on label "Marketing Specialist" at bounding box center [1086, 437] width 161 height 31
click at [0, 0] on input "Marketing Specialist" at bounding box center [0, 0] width 0 height 0
click at [700, 468] on label "Product Marketing Manager" at bounding box center [677, 478] width 214 height 31
click at [0, 0] on input "Product Marketing Manager" at bounding box center [0, 0] width 0 height 0
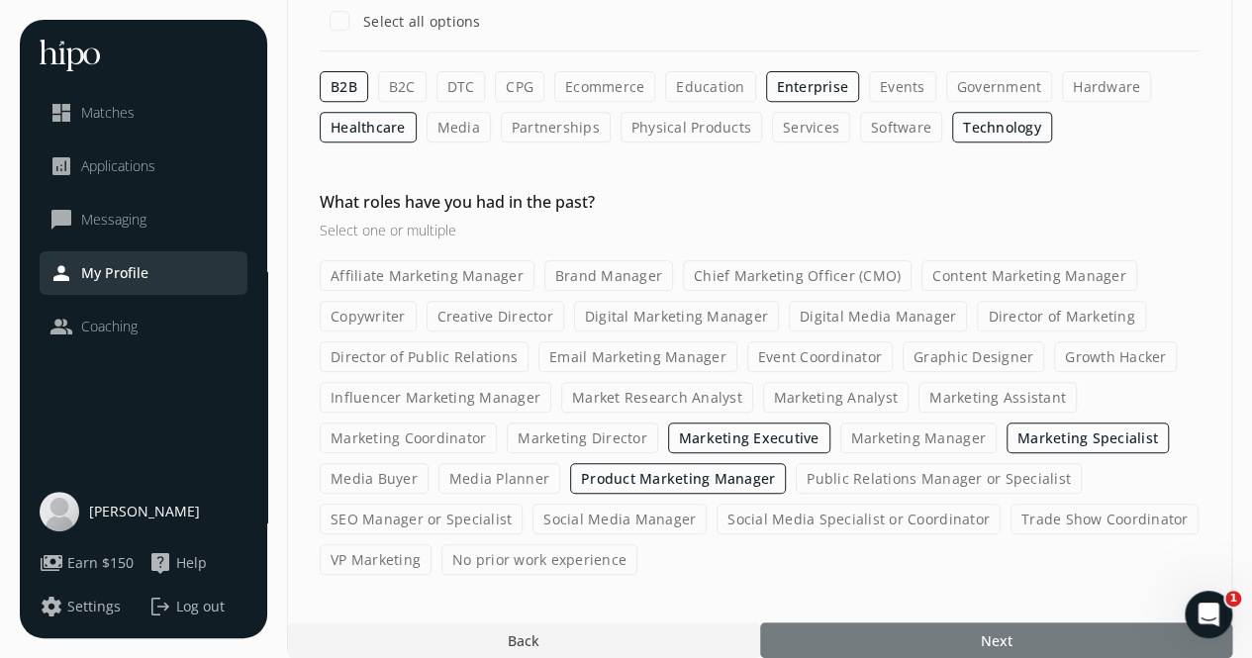
click at [894, 622] on div at bounding box center [996, 640] width 472 height 36
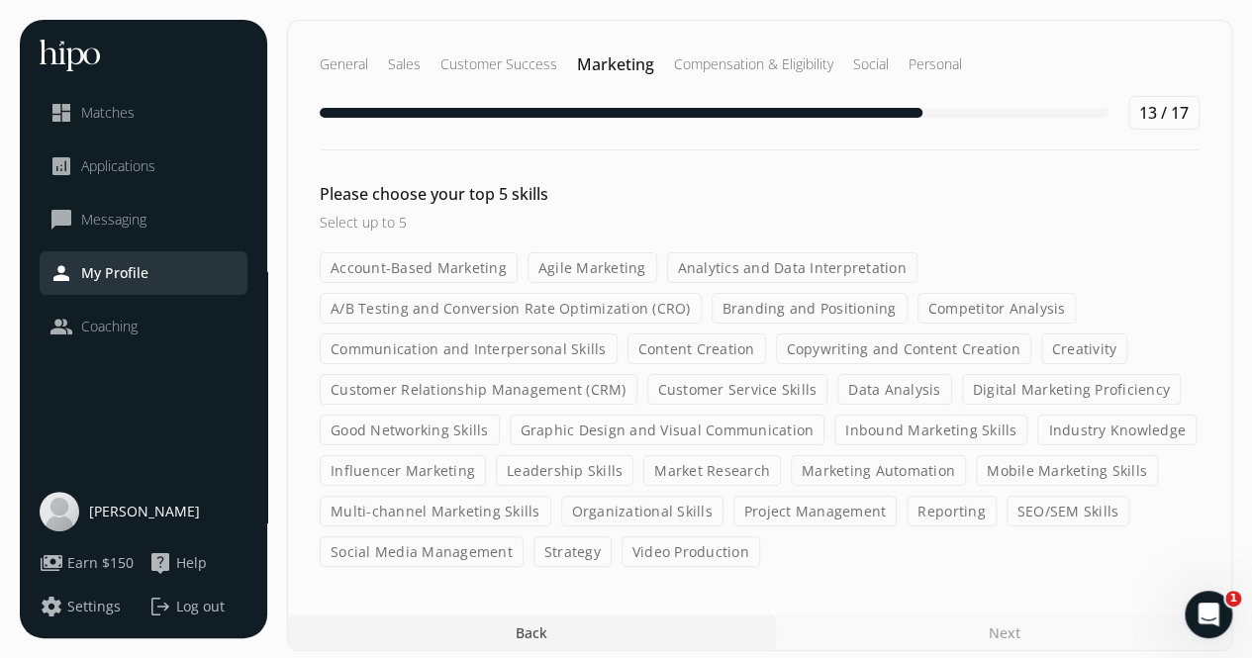
click at [804, 304] on label "Branding and Positioning" at bounding box center [809, 308] width 196 height 31
click at [0, 0] on input "Branding and Positioning" at bounding box center [0, 0] width 0 height 0
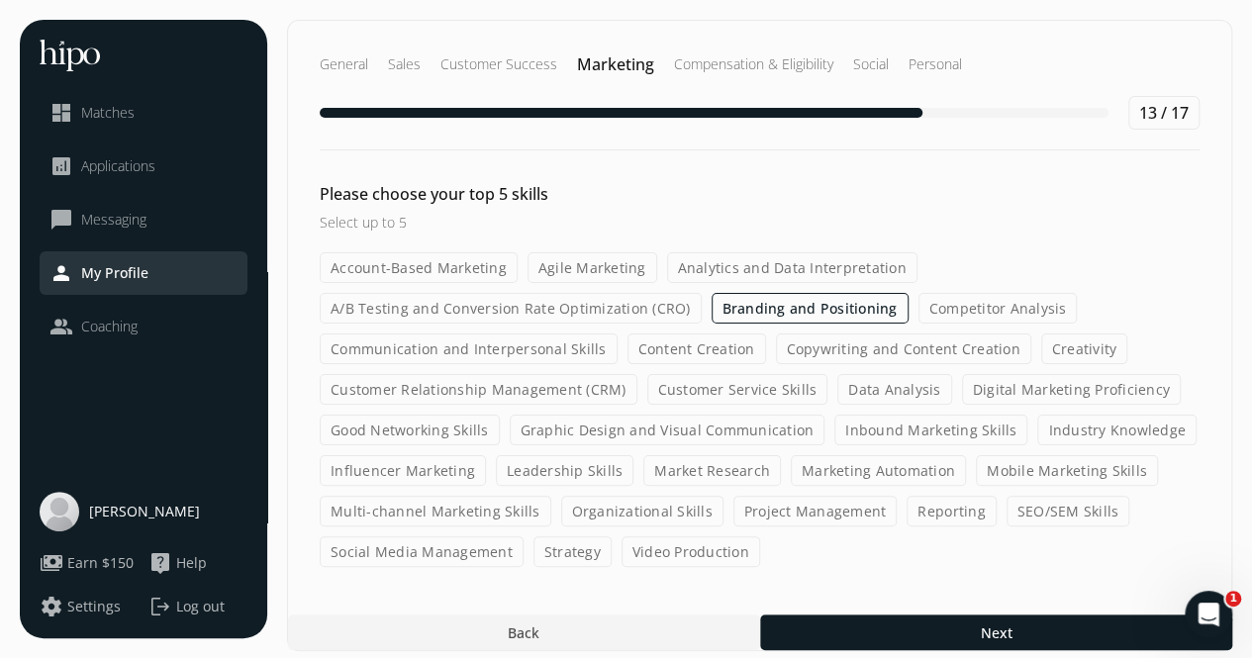
click at [564, 473] on label "Leadership Skills" at bounding box center [565, 470] width 138 height 31
click at [0, 0] on input "Leadership Skills" at bounding box center [0, 0] width 0 height 0
click at [496, 511] on label "Multi-channel Marketing Skills" at bounding box center [436, 511] width 232 height 31
click at [0, 0] on input "Multi-channel Marketing Skills" at bounding box center [0, 0] width 0 height 0
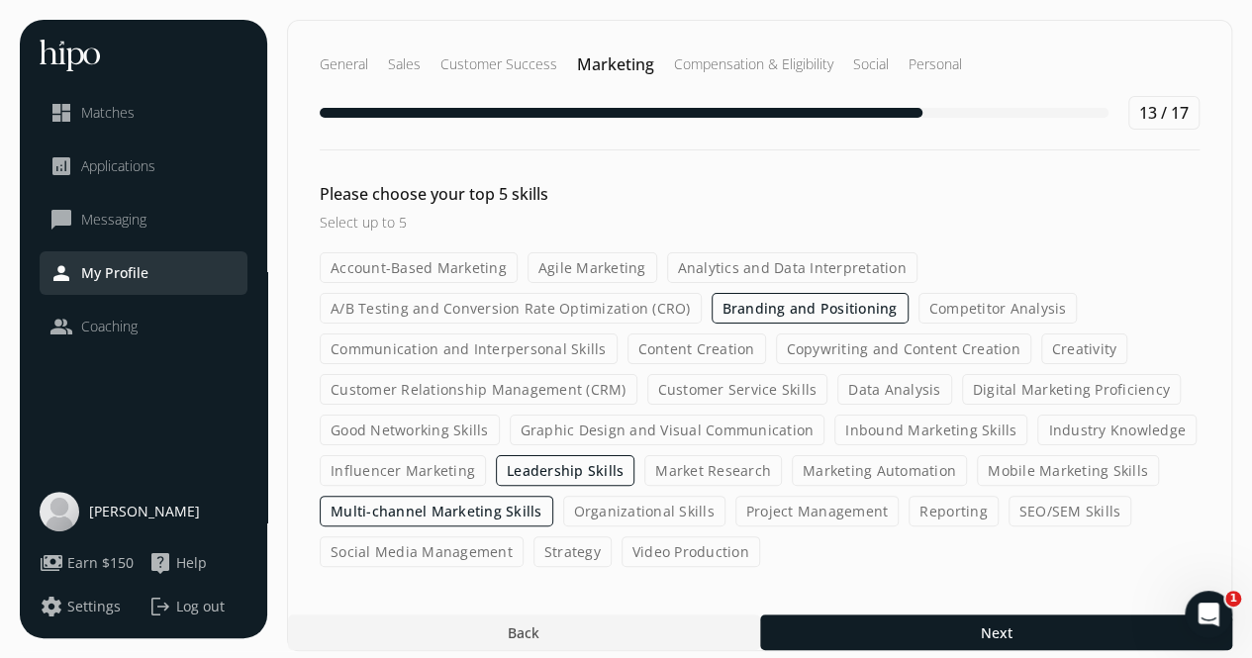
click at [578, 549] on label "Strategy" at bounding box center [572, 551] width 78 height 31
click at [0, 0] on input "Strategy" at bounding box center [0, 0] width 0 height 0
click at [528, 349] on label "Communication and Interpersonal Skills" at bounding box center [469, 348] width 298 height 31
click at [0, 0] on input "Communication and Interpersonal Skills" at bounding box center [0, 0] width 0 height 0
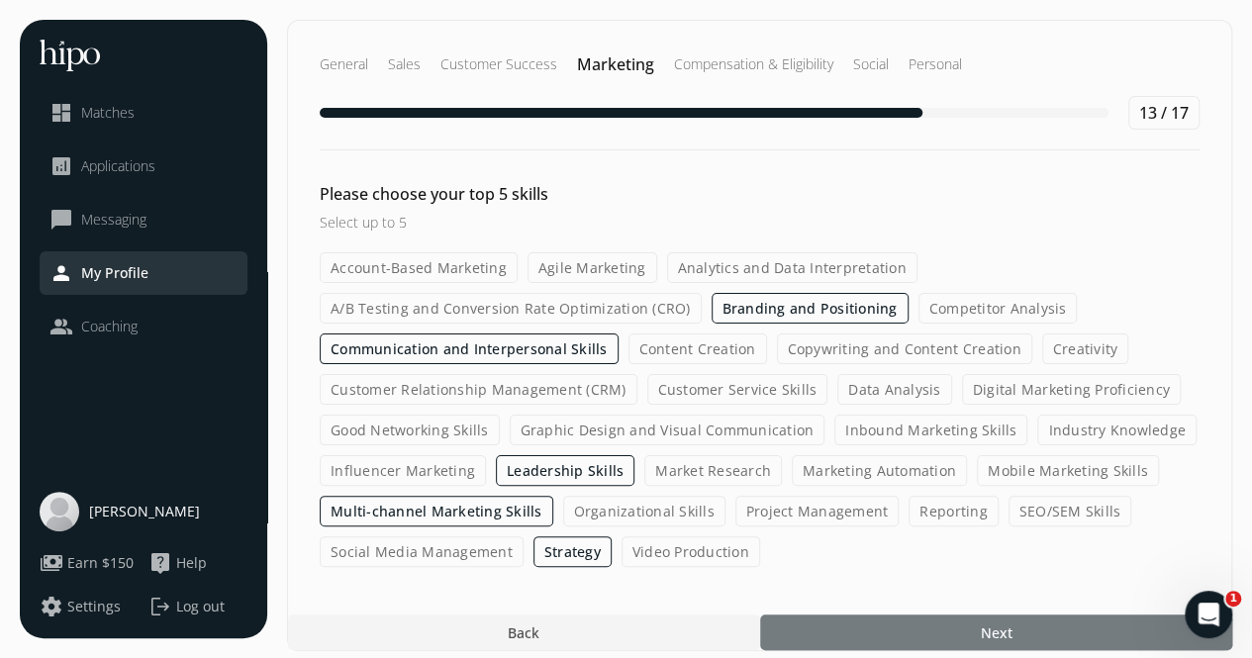
click at [869, 619] on div at bounding box center [996, 632] width 472 height 36
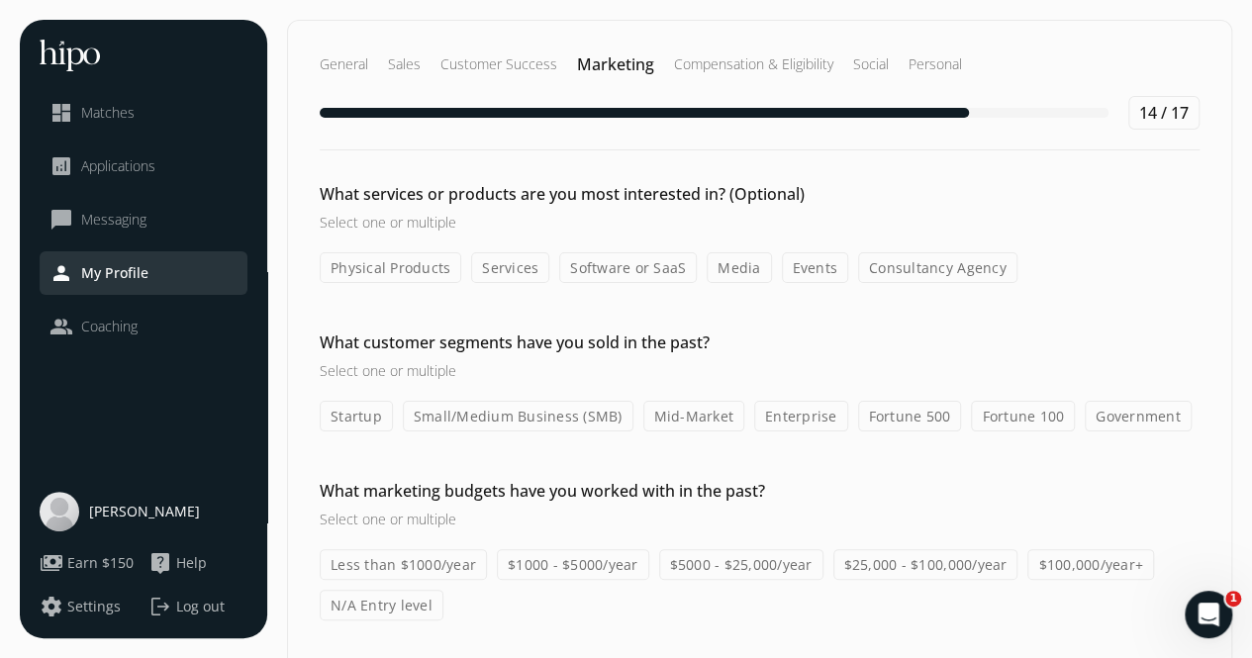
click at [600, 269] on label "Software or SaaS" at bounding box center [628, 267] width 138 height 31
click at [0, 0] on input "Software or SaaS" at bounding box center [0, 0] width 0 height 0
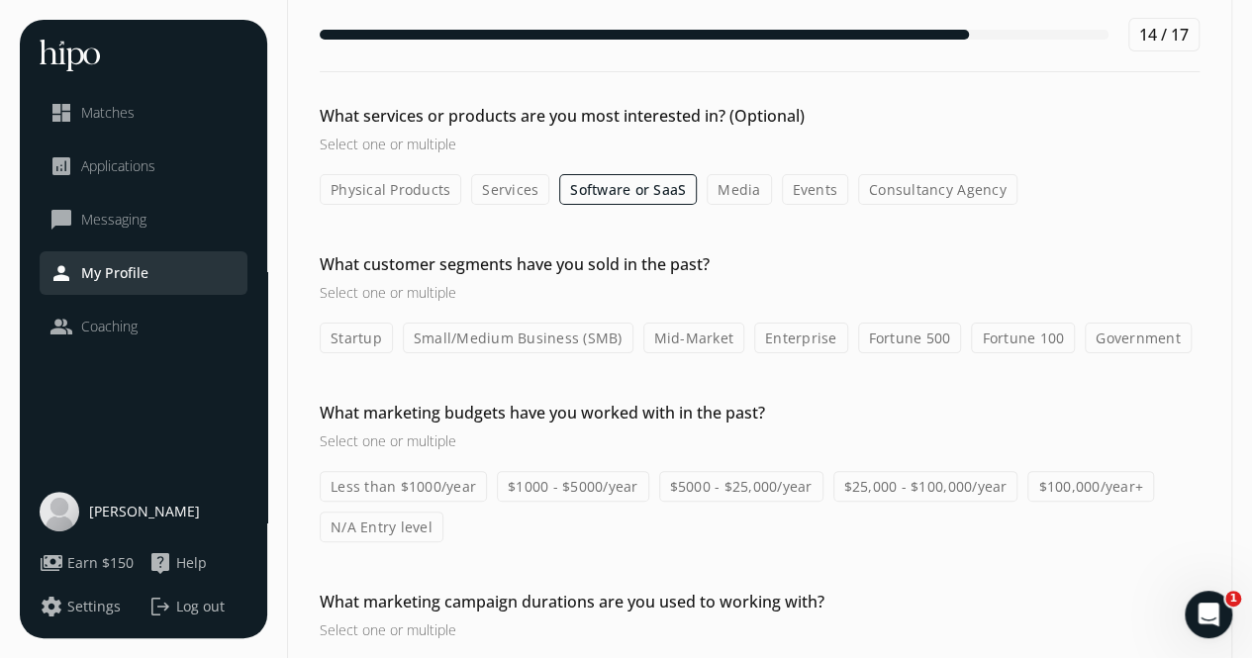
scroll to position [81, 0]
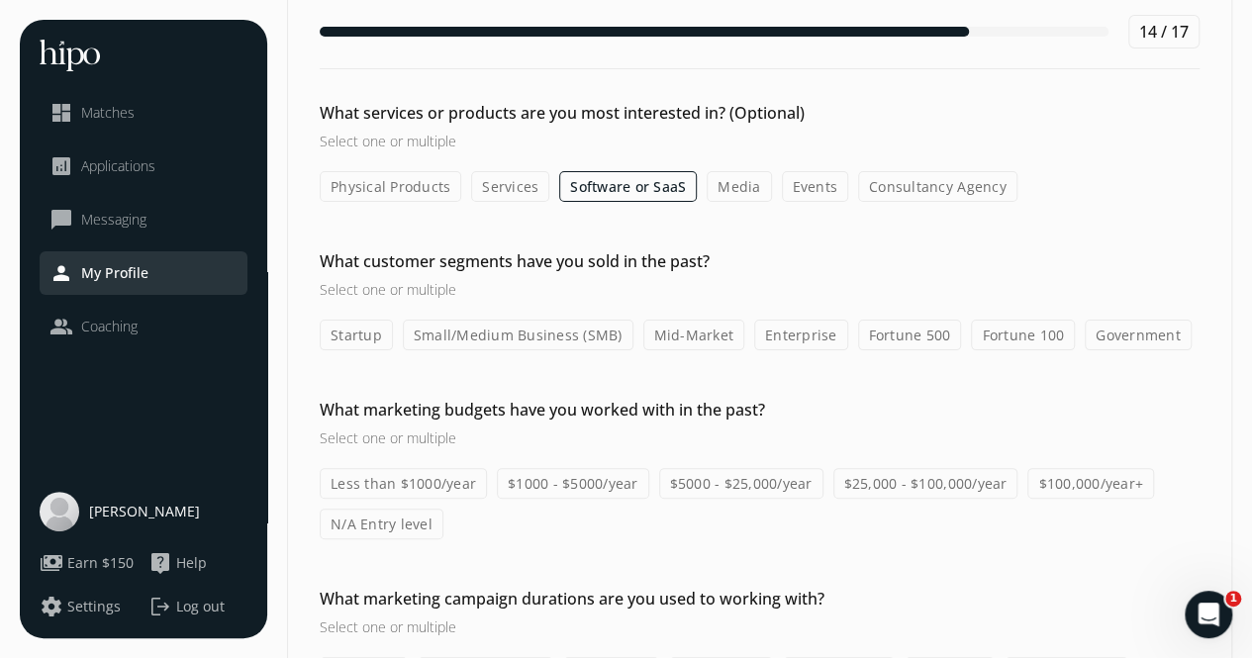
click at [550, 327] on label "Small/Medium Business (SMB)" at bounding box center [518, 335] width 231 height 31
click at [0, 0] on input "Small/Medium Business (SMB)" at bounding box center [0, 0] width 0 height 0
click at [691, 326] on label "Mid-Market" at bounding box center [694, 335] width 102 height 31
click at [0, 0] on input "Mid-Market" at bounding box center [0, 0] width 0 height 0
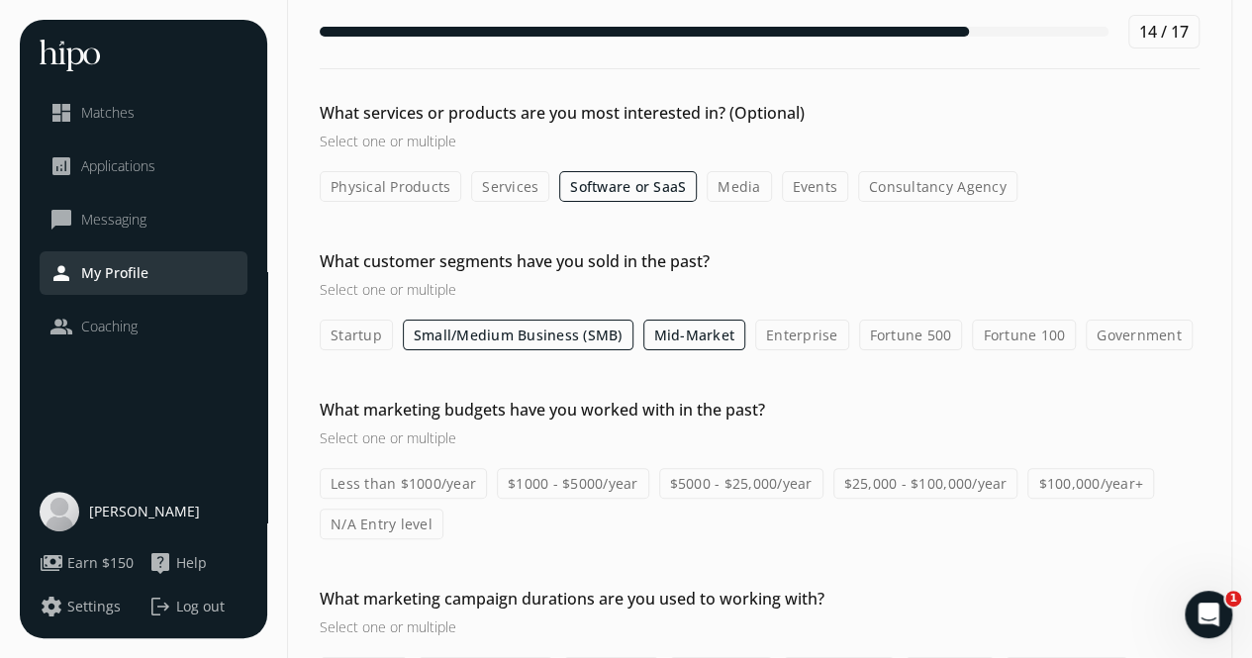
click at [783, 331] on label "Enterprise" at bounding box center [802, 335] width 94 height 31
click at [0, 0] on input "Enterprise" at bounding box center [0, 0] width 0 height 0
click at [1110, 333] on label "Government" at bounding box center [1138, 335] width 107 height 31
click at [0, 0] on input "Government" at bounding box center [0, 0] width 0 height 0
click at [364, 334] on label "Startup" at bounding box center [356, 335] width 73 height 31
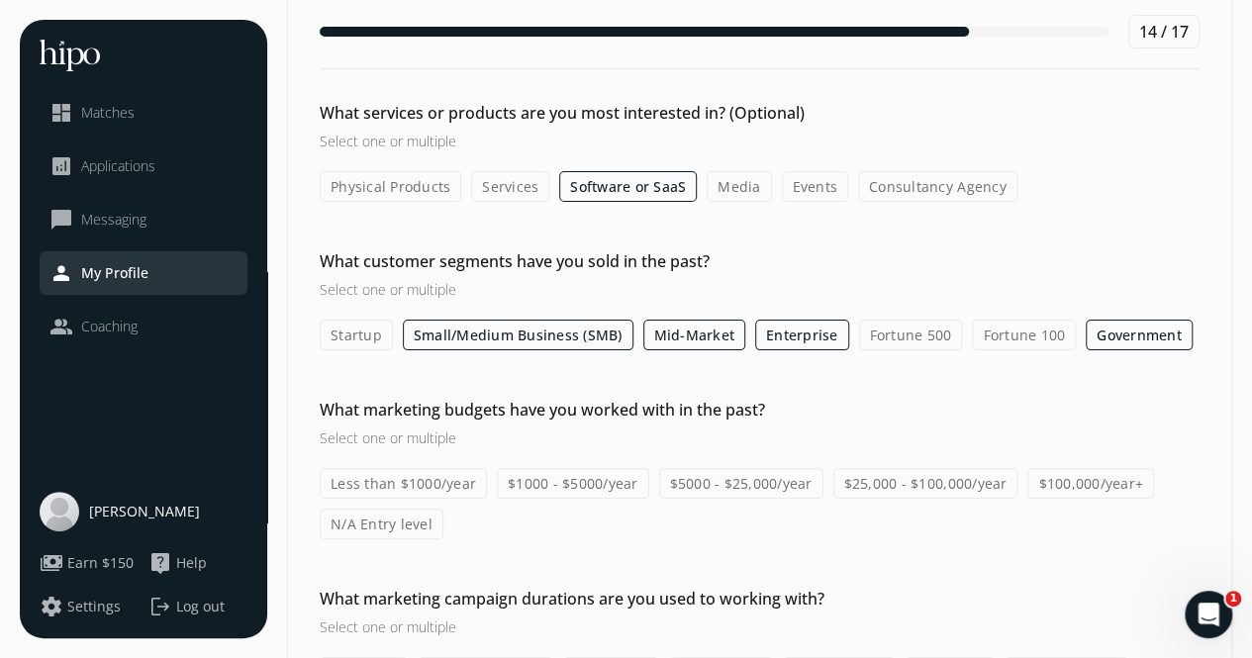
click at [0, 0] on input "Startup" at bounding box center [0, 0] width 0 height 0
click at [727, 479] on label "$5000 - $25,000/year" at bounding box center [741, 483] width 164 height 31
click at [0, 0] on input "$5000 - $25,000/year" at bounding box center [0, 0] width 0 height 0
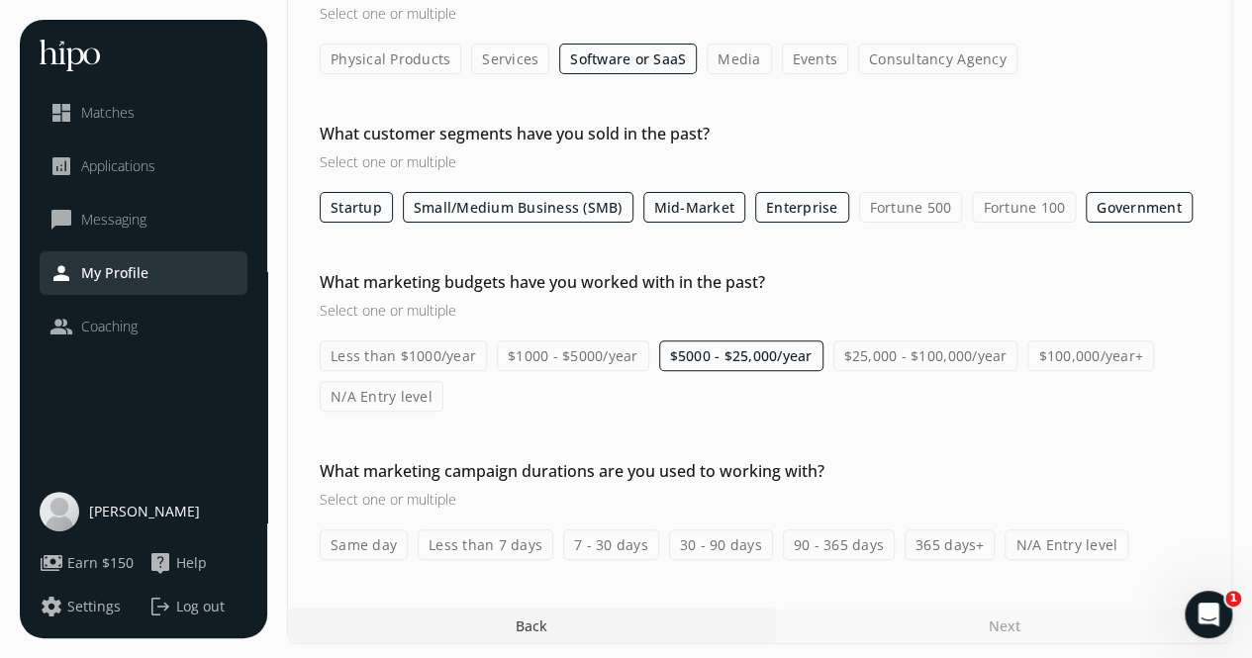
scroll to position [210, 0]
click at [904, 360] on label "$25,000 - $100,000/year" at bounding box center [925, 354] width 185 height 31
click at [0, 0] on input "$25,000 - $100,000/year" at bounding box center [0, 0] width 0 height 0
click at [716, 547] on label "30 - 90 days" at bounding box center [721, 543] width 104 height 31
click at [0, 0] on input "30 - 90 days" at bounding box center [0, 0] width 0 height 0
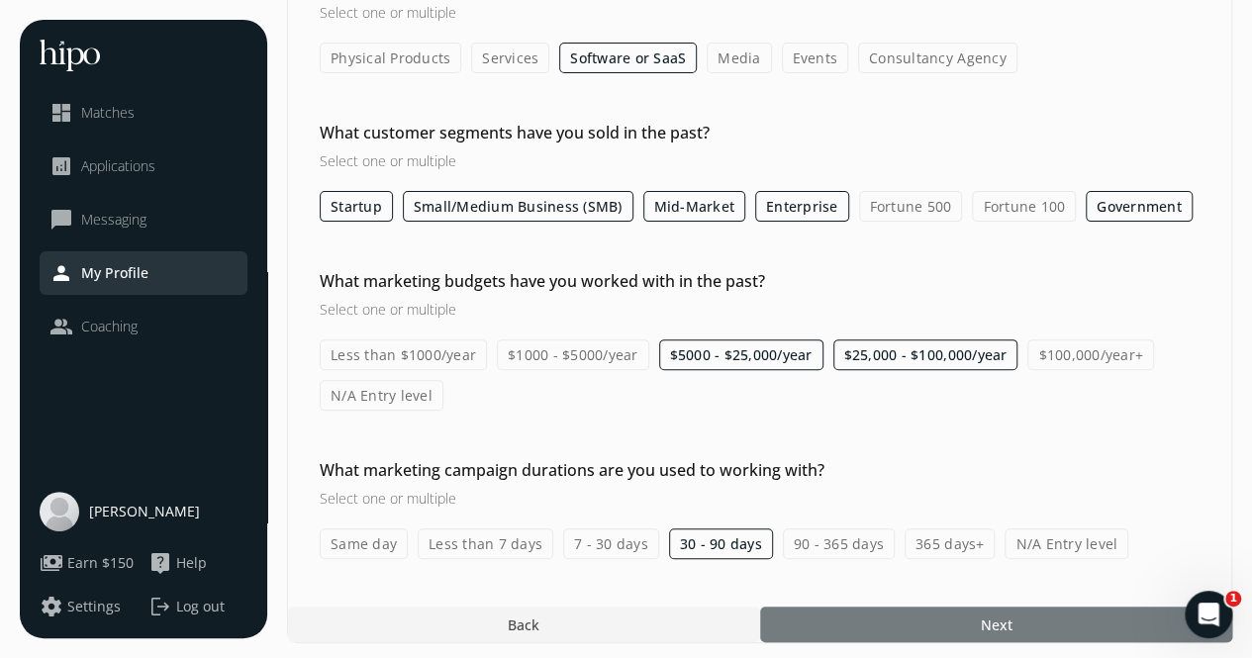
click at [811, 613] on div at bounding box center [996, 625] width 472 height 36
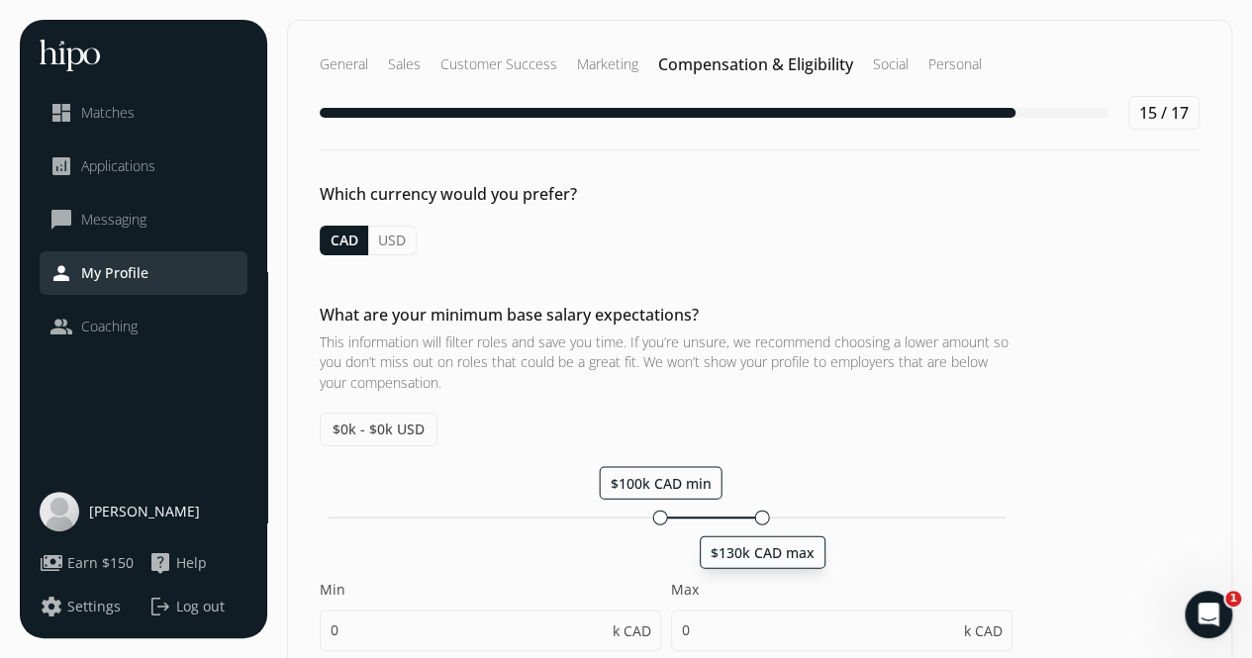
drag, startPoint x: 325, startPoint y: 514, endPoint x: 764, endPoint y: 566, distance: 442.4
click at [764, 566] on div "$100k CAD min $130k CAD max Min 0 k CAD Max 0 k CAD" at bounding box center [666, 568] width 693 height 205
type input "100"
type input "130"
type input "100"
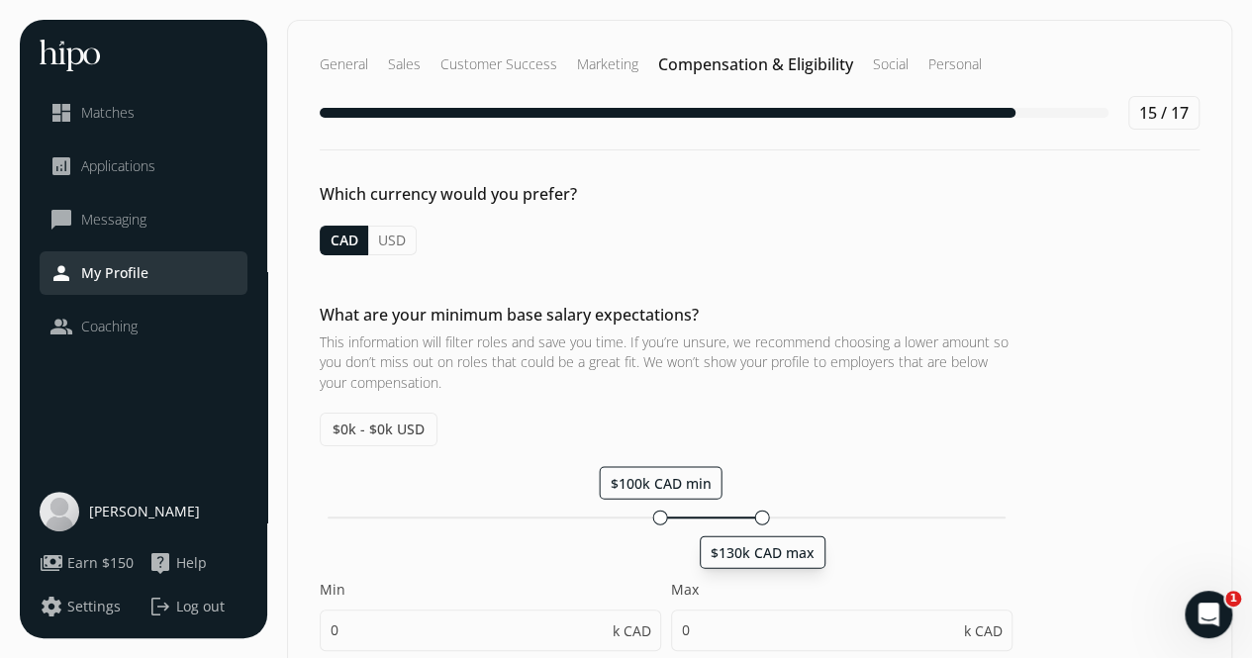
type input "105"
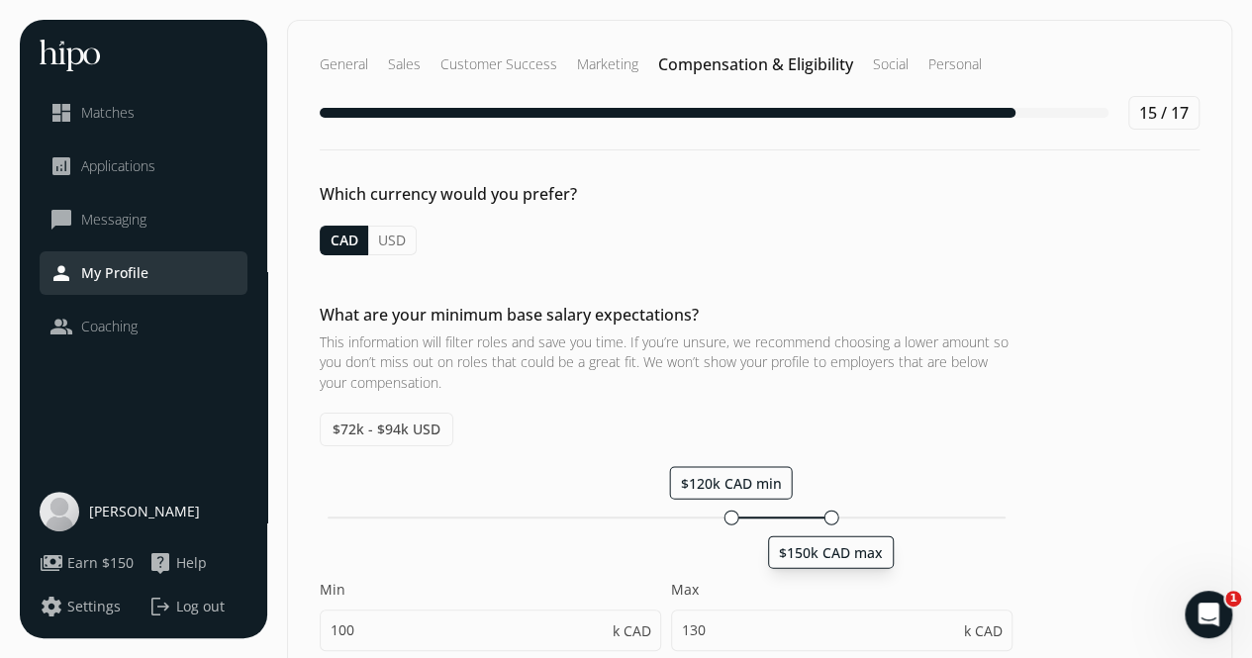
drag, startPoint x: 763, startPoint y: 510, endPoint x: 834, endPoint y: 504, distance: 71.5
click at [834, 504] on div "$120k CAD min $150k CAD max Min 100 k CAD Max 130 k CAD" at bounding box center [666, 568] width 693 height 205
type input "120"
type input "150"
type input "120"
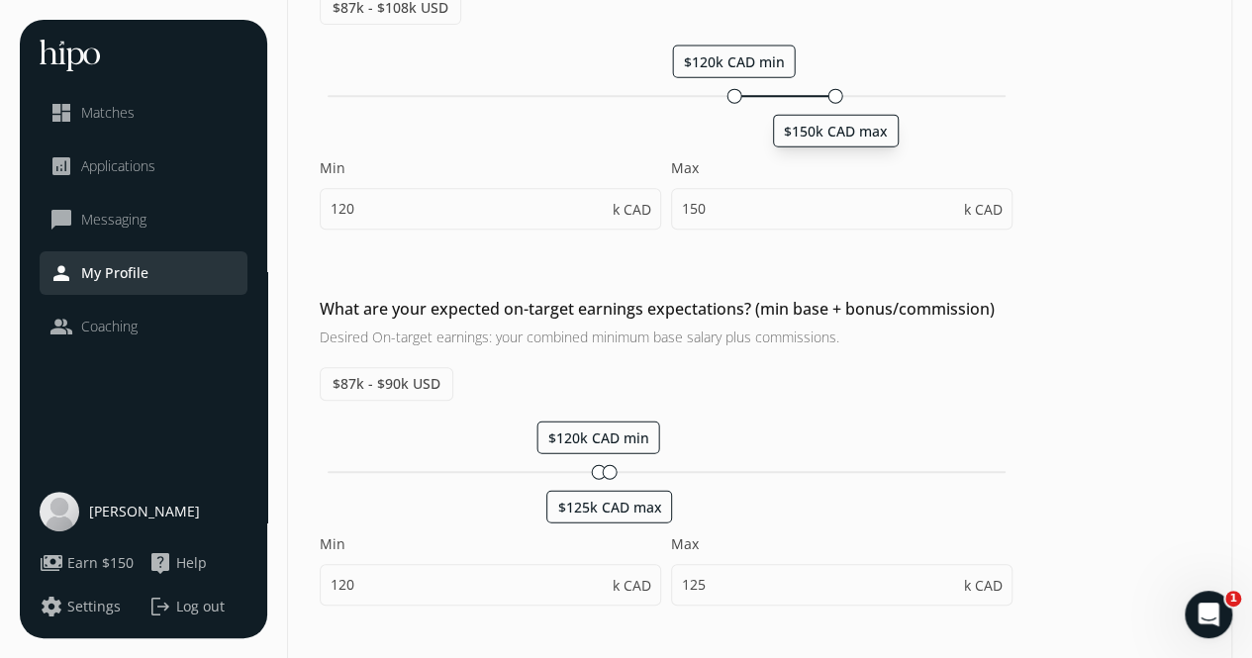
scroll to position [423, 0]
drag, startPoint x: 605, startPoint y: 467, endPoint x: 665, endPoint y: 465, distance: 60.4
click at [665, 465] on div at bounding box center [665, 469] width 15 height 15
type input "150"
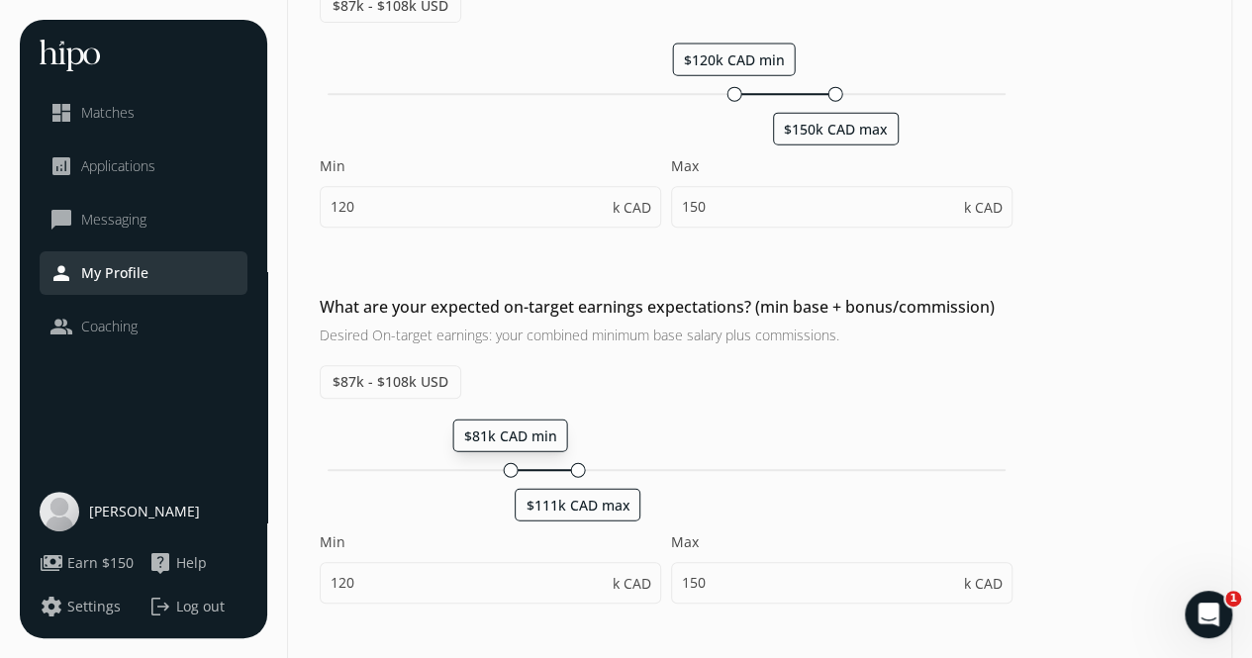
drag, startPoint x: 598, startPoint y: 468, endPoint x: 505, endPoint y: 458, distance: 93.5
click at [505, 462] on div at bounding box center [510, 469] width 15 height 15
type input "120"
type input "125"
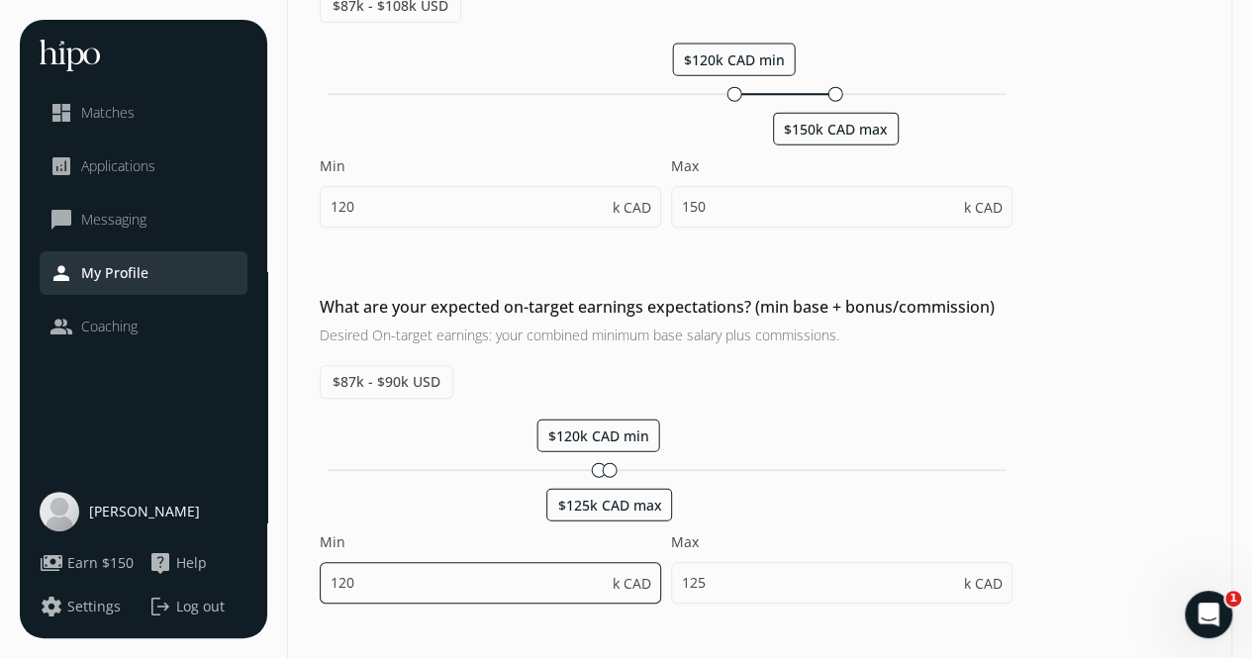
click at [386, 577] on input "120" at bounding box center [490, 583] width 341 height 42
type input "1"
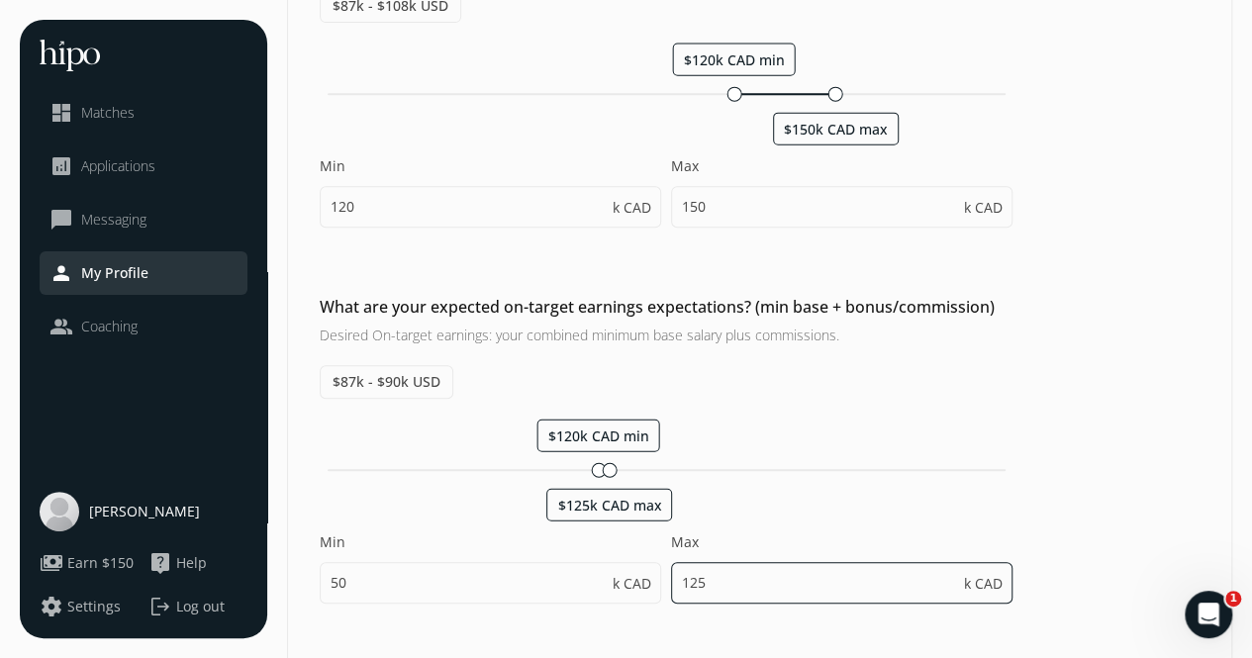
type input "120"
click at [714, 569] on input "125" at bounding box center [841, 583] width 341 height 42
type input "150"
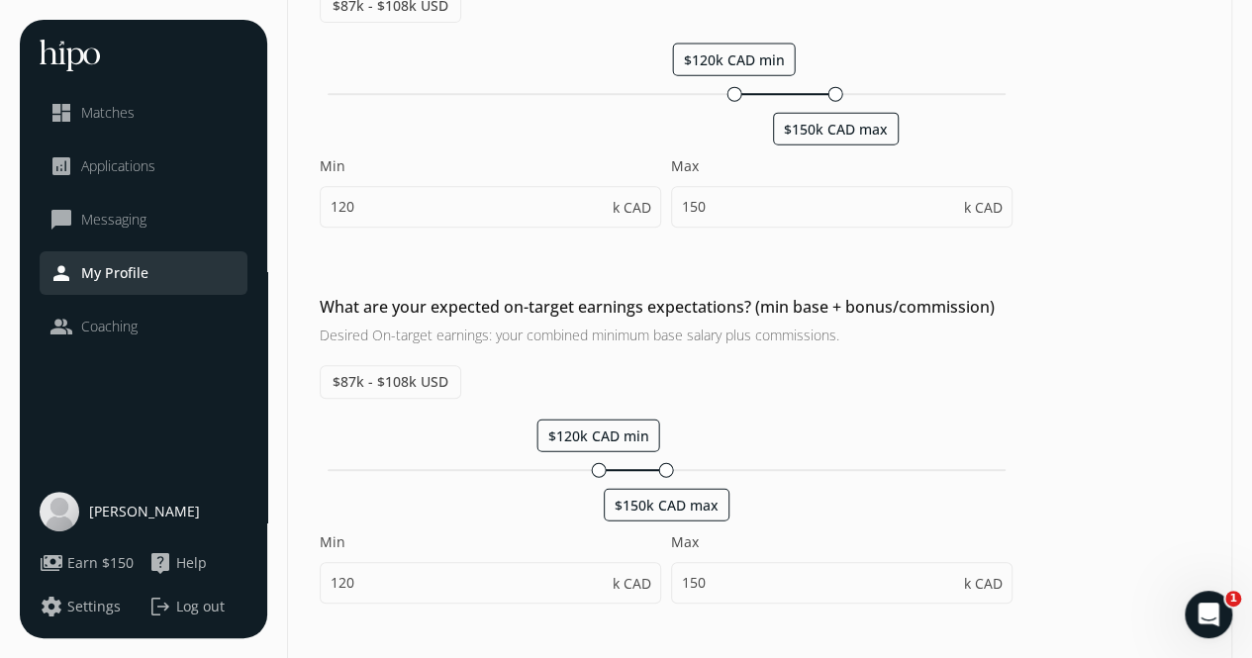
click at [819, 513] on div "$120k CAD min $150k CAD max Min 120 k CAD Max 150 k CAD" at bounding box center [666, 521] width 693 height 205
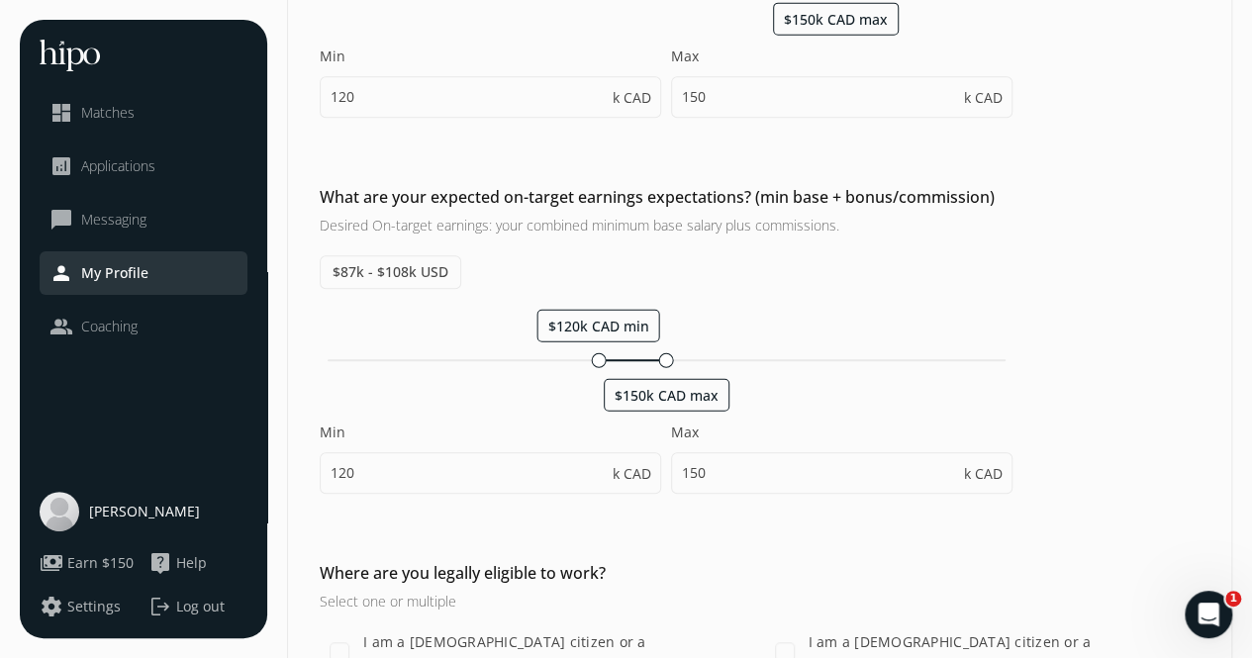
scroll to position [532, 0]
drag, startPoint x: 600, startPoint y: 357, endPoint x: 651, endPoint y: 360, distance: 51.5
click at [651, 360] on div at bounding box center [649, 360] width 15 height 15
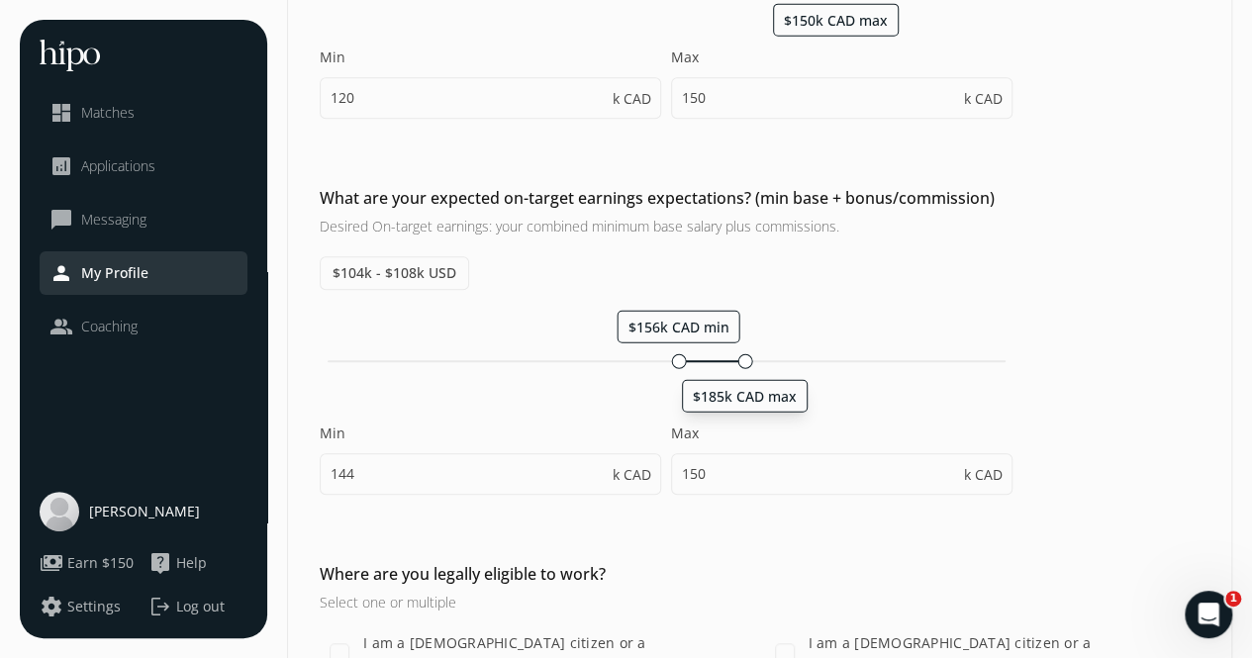
drag, startPoint x: 663, startPoint y: 354, endPoint x: 748, endPoint y: 348, distance: 85.3
click at [748, 352] on div "$156k CAD min $185k CAD max" at bounding box center [666, 361] width 693 height 19
type input "156"
type input "186"
click at [709, 333] on div "$169k CAD min" at bounding box center [708, 326] width 123 height 33
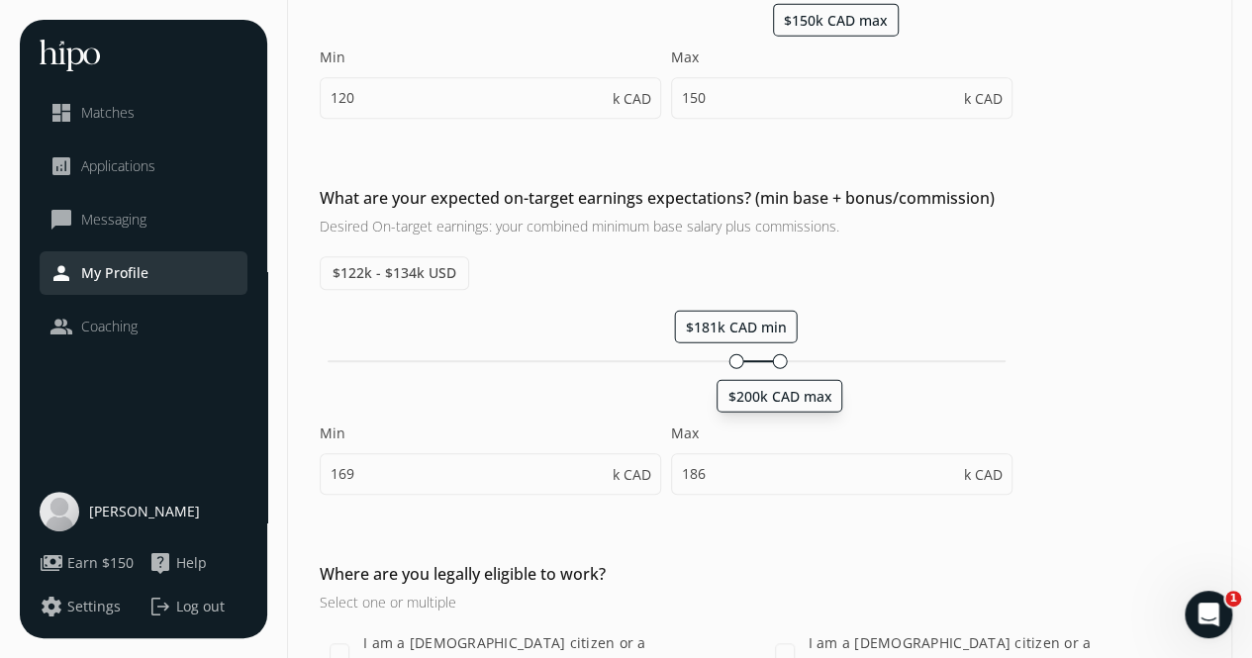
drag, startPoint x: 742, startPoint y: 359, endPoint x: 776, endPoint y: 348, distance: 35.4
click at [776, 352] on div "$181k CAD min $200k CAD max" at bounding box center [666, 361] width 693 height 19
type input "181"
type input "198"
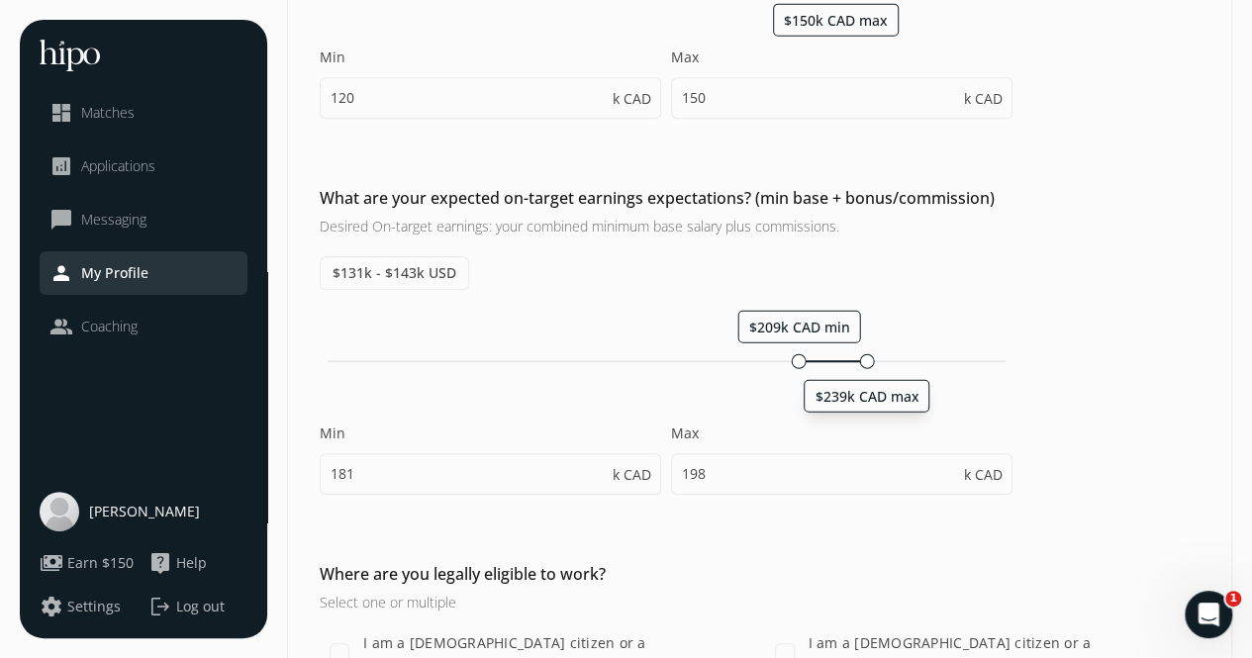
drag, startPoint x: 774, startPoint y: 359, endPoint x: 871, endPoint y: 333, distance: 100.3
click at [871, 333] on div "$209k CAD min $239k CAD max Min 181 k CAD Max 198 k CAD" at bounding box center [666, 412] width 693 height 205
type input "209"
type input "239"
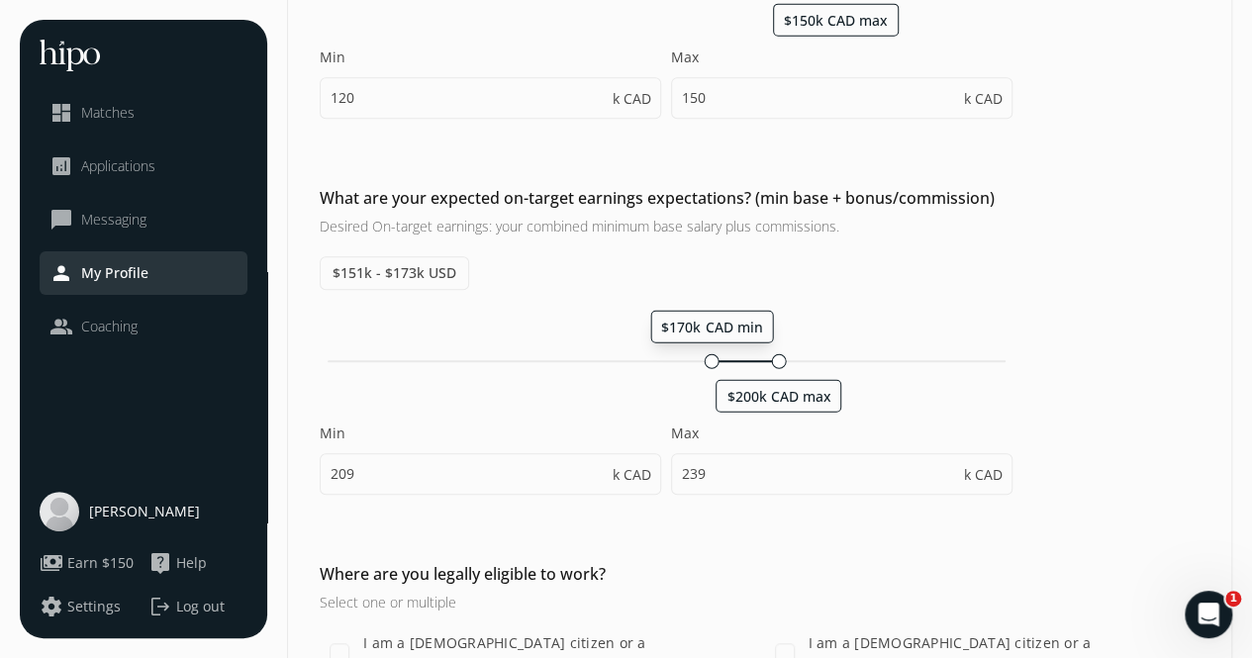
drag, startPoint x: 801, startPoint y: 350, endPoint x: 712, endPoint y: 369, distance: 91.0
click at [712, 369] on div "$170k CAD min $200k CAD max Min 209 k CAD Max 239 k CAD" at bounding box center [666, 412] width 693 height 205
type input "170"
type input "200"
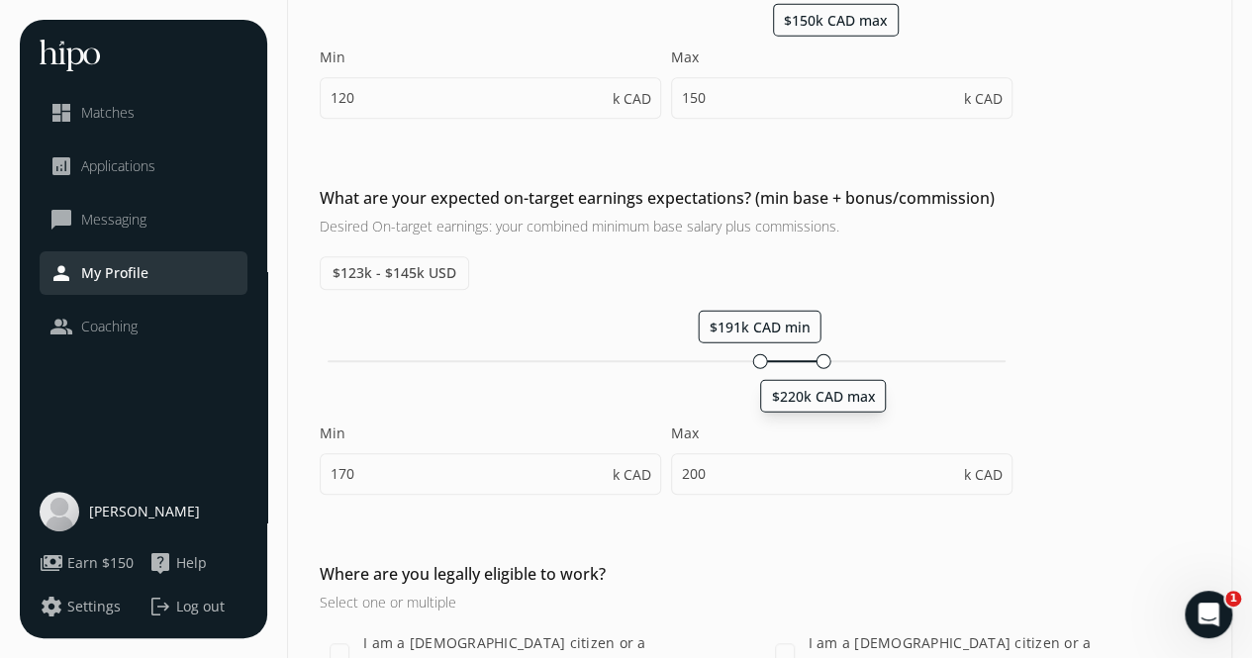
drag, startPoint x: 778, startPoint y: 360, endPoint x: 826, endPoint y: 355, distance: 48.7
click at [826, 355] on div at bounding box center [822, 360] width 15 height 15
type input "191"
click at [829, 353] on div at bounding box center [825, 360] width 15 height 15
type input "221"
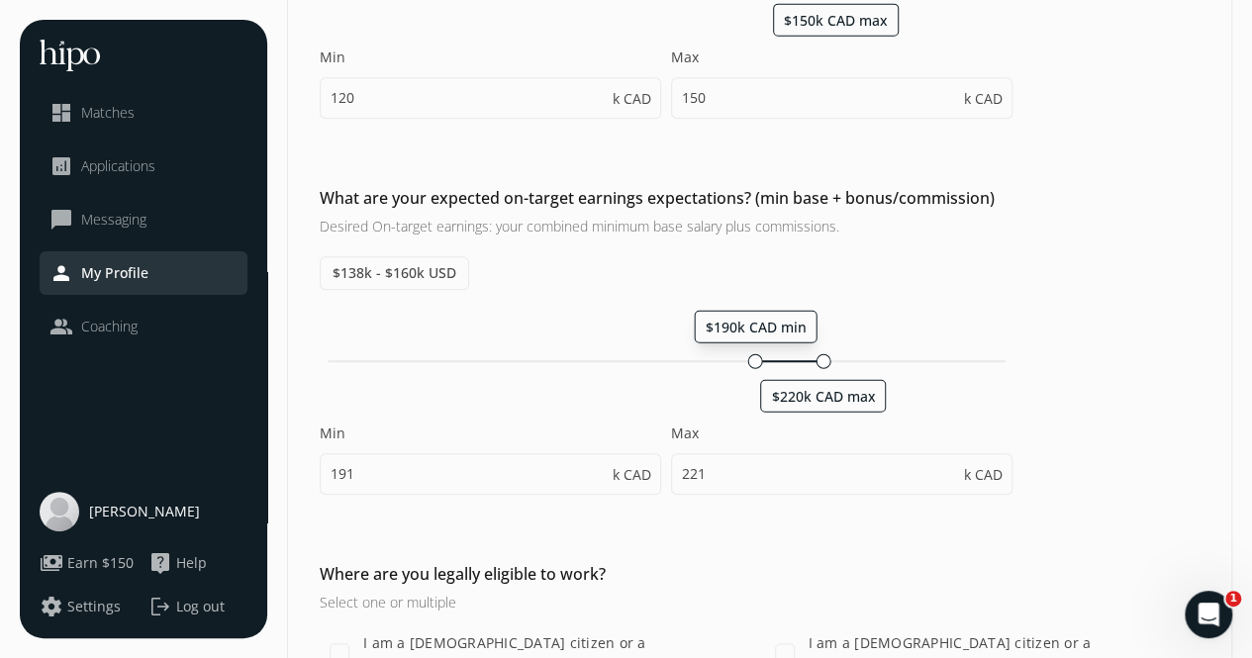
click at [757, 357] on div at bounding box center [755, 360] width 15 height 15
type input "190"
type input "220"
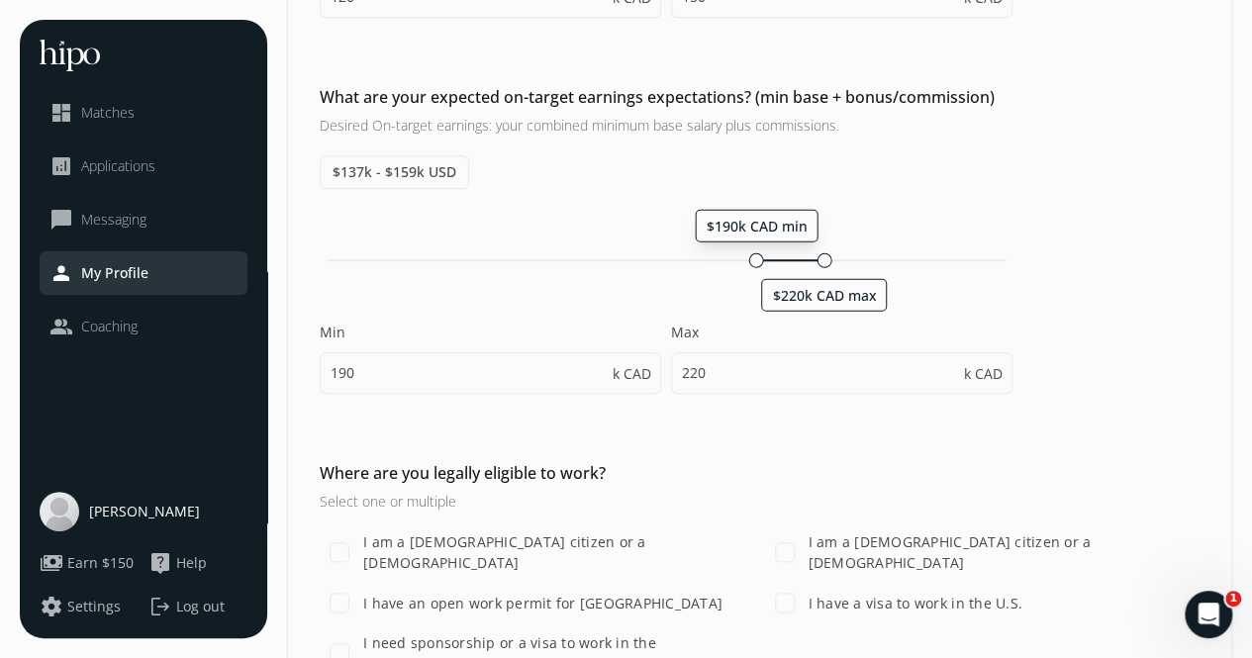
scroll to position [744, 0]
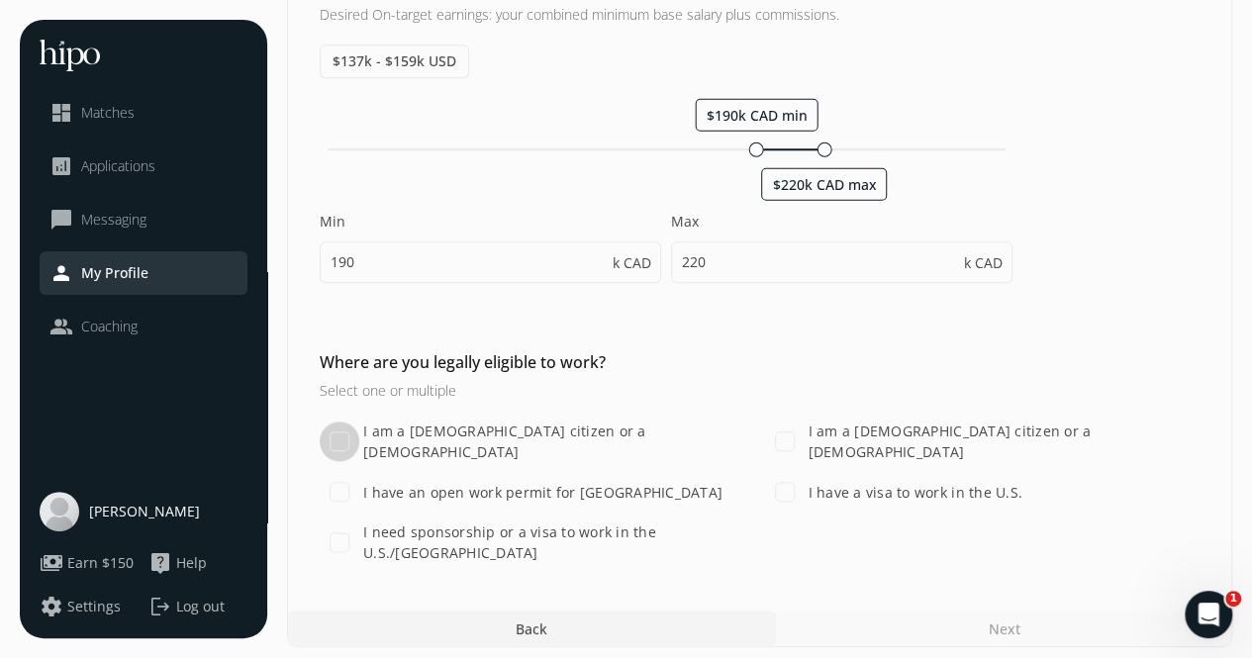
click at [340, 431] on input "I am a [DEMOGRAPHIC_DATA] citizen or a [DEMOGRAPHIC_DATA]" at bounding box center [340, 441] width 40 height 40
checkbox input "true"
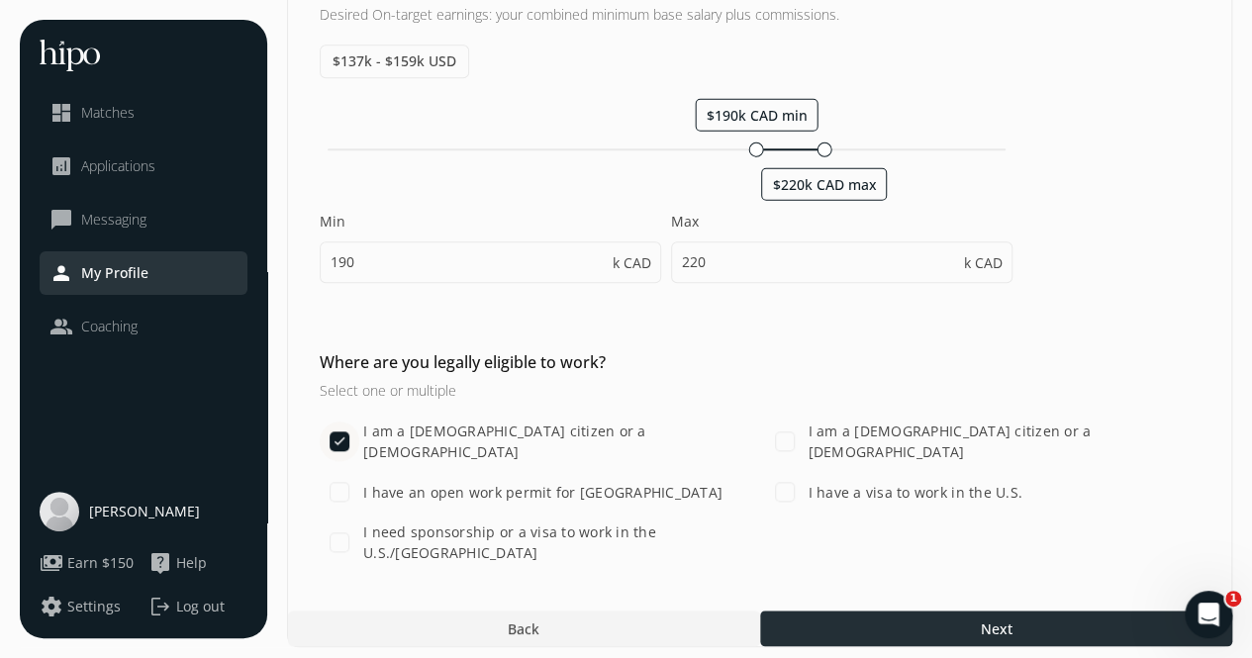
click at [925, 610] on div at bounding box center [996, 628] width 472 height 36
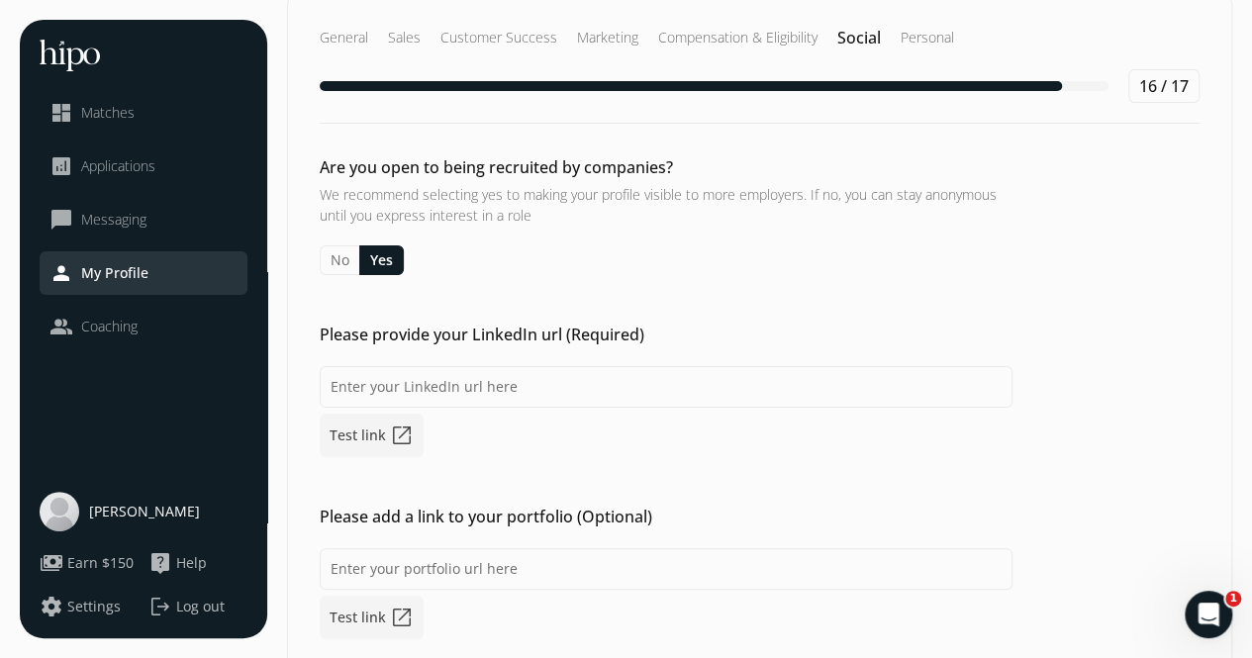
scroll to position [28, 0]
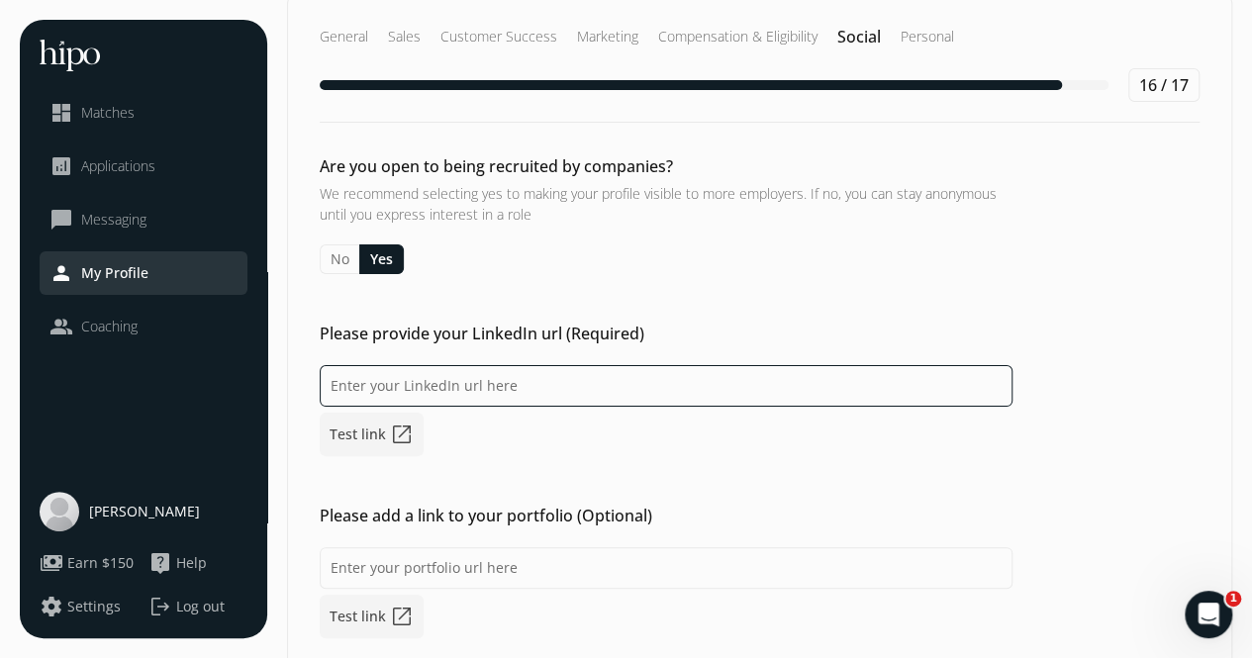
click at [492, 371] on input at bounding box center [666, 386] width 693 height 42
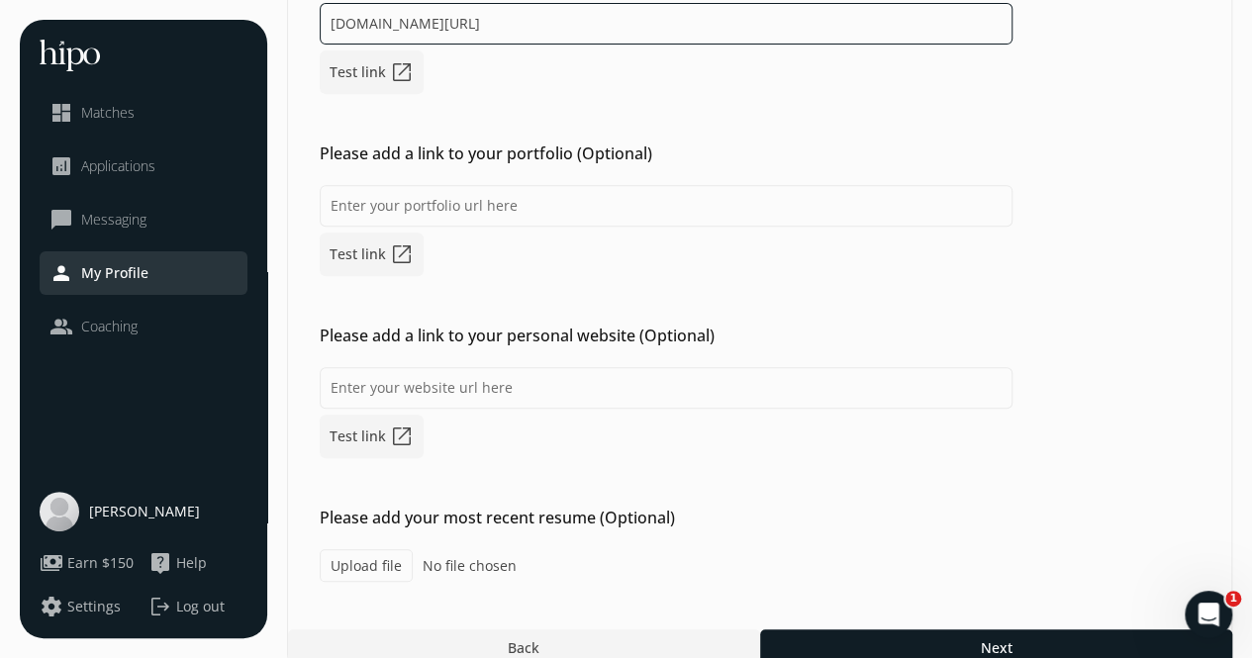
scroll to position [413, 0]
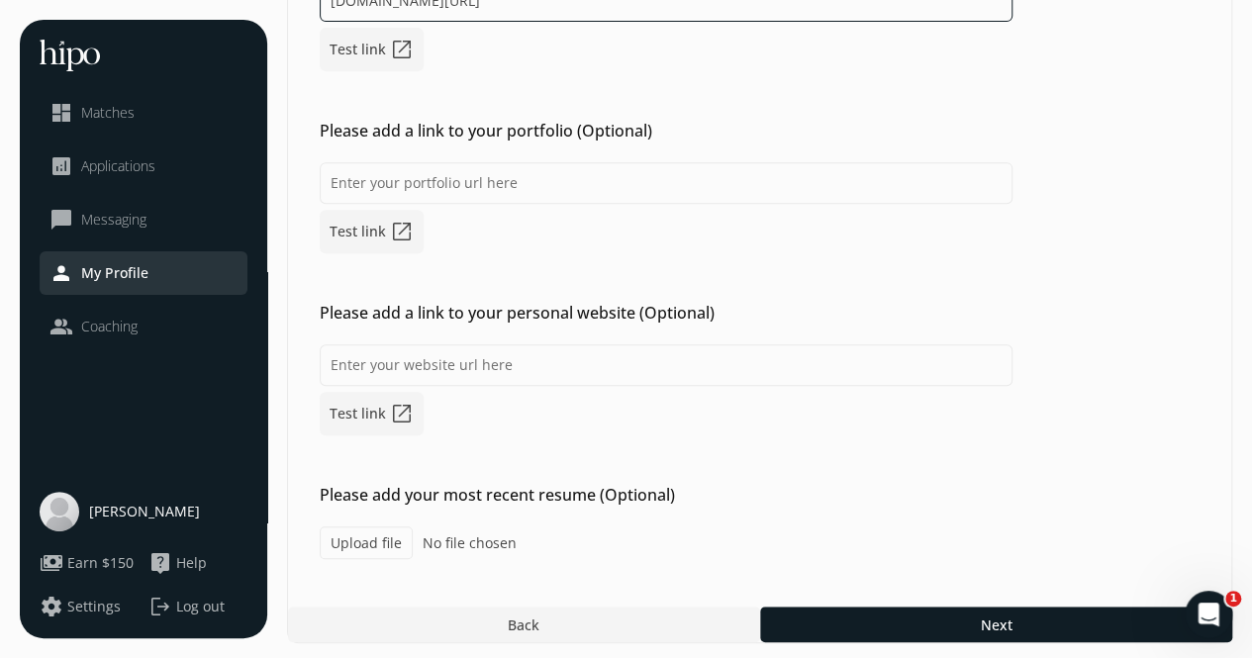
type input "[DOMAIN_NAME][URL]"
click at [1192, 291] on div "Are you open to being recruited by companies? We recommend selecting yes to mak…" at bounding box center [759, 164] width 943 height 790
click at [375, 546] on label "Upload file" at bounding box center [366, 542] width 93 height 33
type input "C:\fakepath\[PERSON_NAME].[PERSON_NAME] - Resume.pdf"
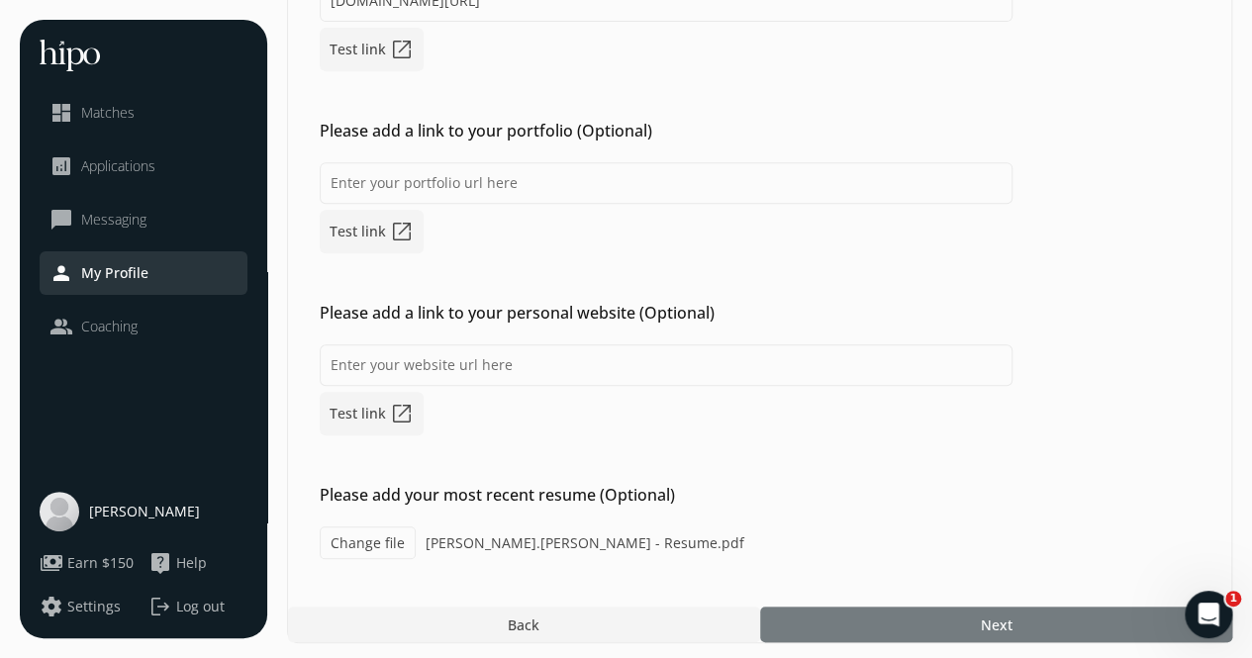
click at [947, 614] on div at bounding box center [996, 625] width 472 height 36
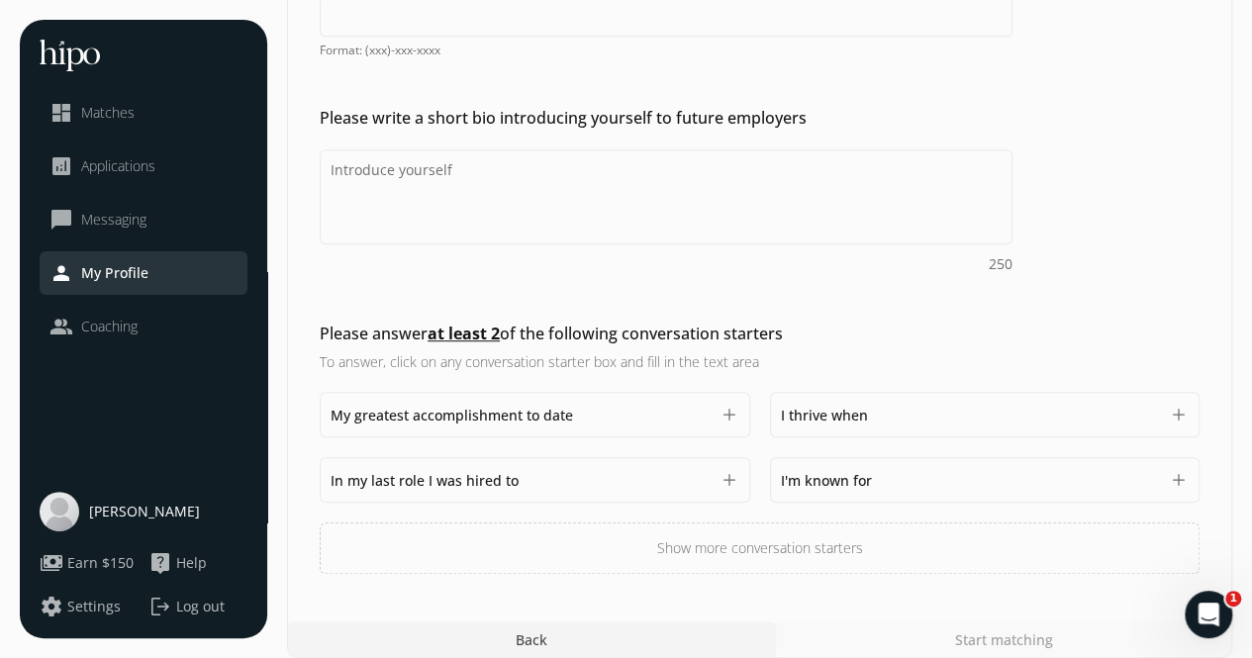
scroll to position [501, 0]
